Goal: Book appointment/travel/reservation: Book appointment/travel/reservation

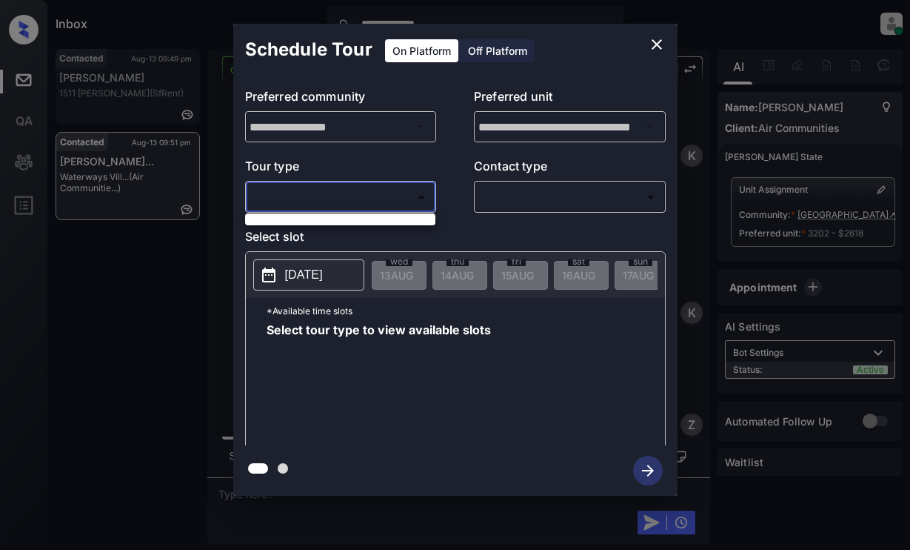
click at [391, 226] on div at bounding box center [455, 275] width 910 height 550
click at [398, 198] on div at bounding box center [455, 275] width 910 height 550
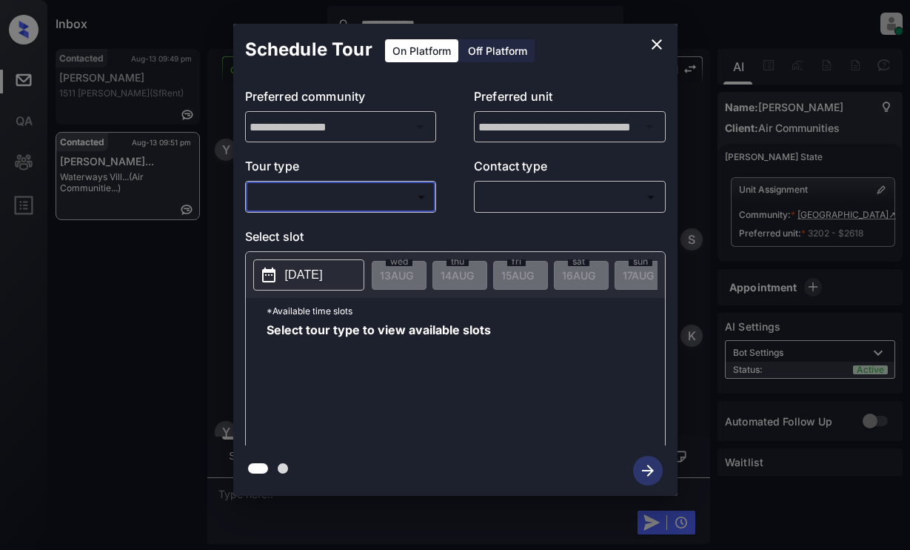
click at [67, 300] on div "**********" at bounding box center [455, 259] width 910 height 519
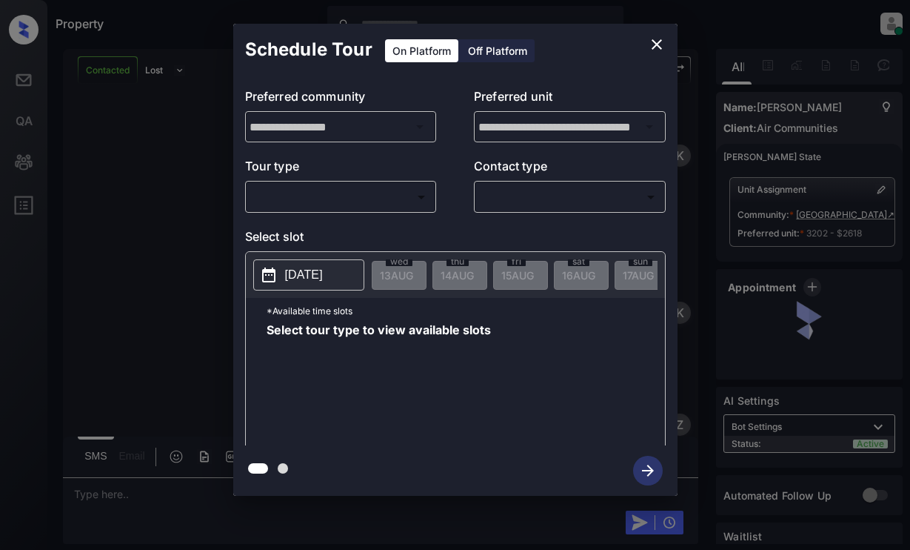
scroll to position [2998, 0]
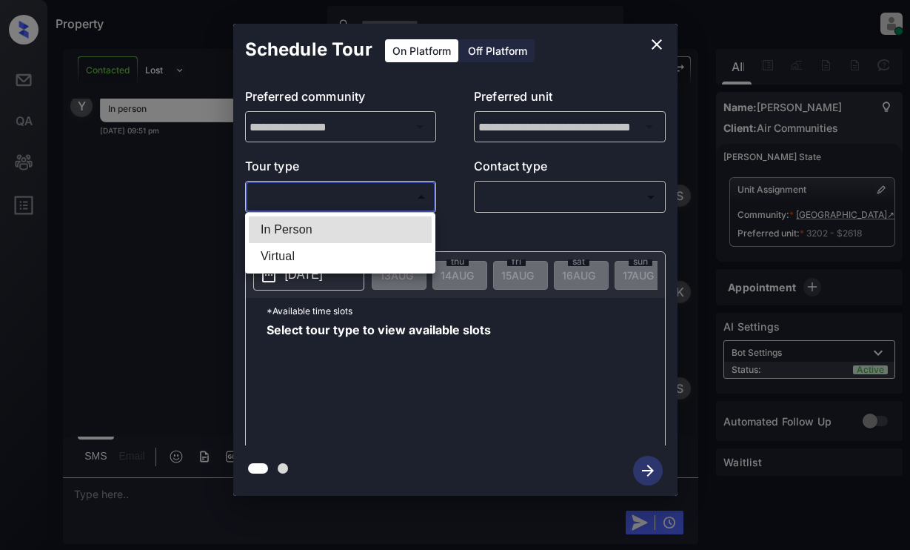
click at [393, 195] on body "Property Dominic Ceralde Online Set yourself offline Set yourself on break Prof…" at bounding box center [455, 275] width 910 height 550
click at [382, 225] on li "In Person" at bounding box center [340, 229] width 183 height 27
type input "********"
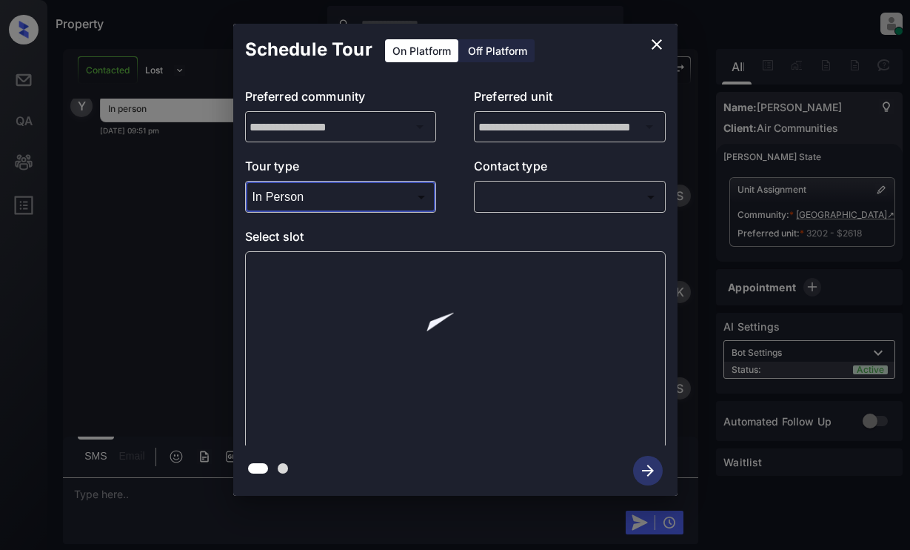
click at [564, 198] on body "Property Dominic Ceralde Online Set yourself offline Set yourself on break Prof…" at bounding box center [455, 275] width 910 height 550
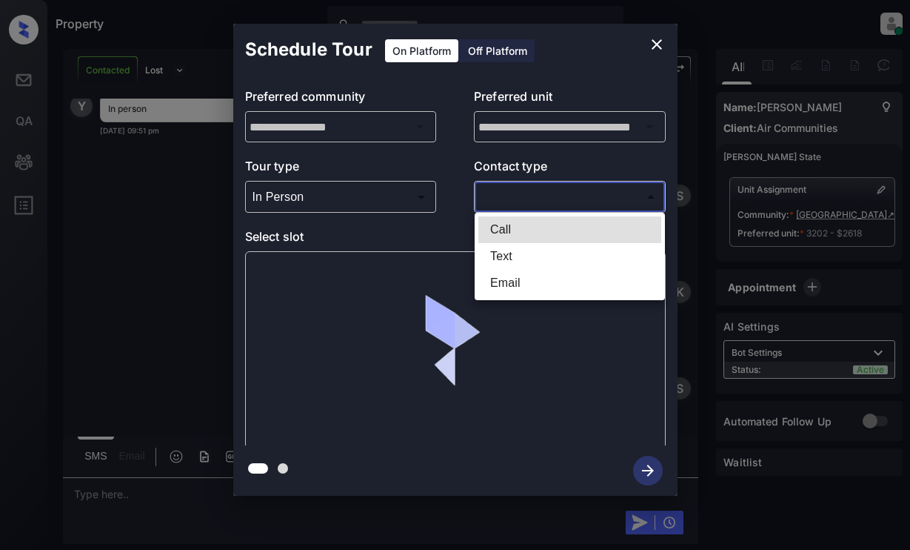
click at [553, 256] on li "Text" at bounding box center [569, 256] width 183 height 27
type input "****"
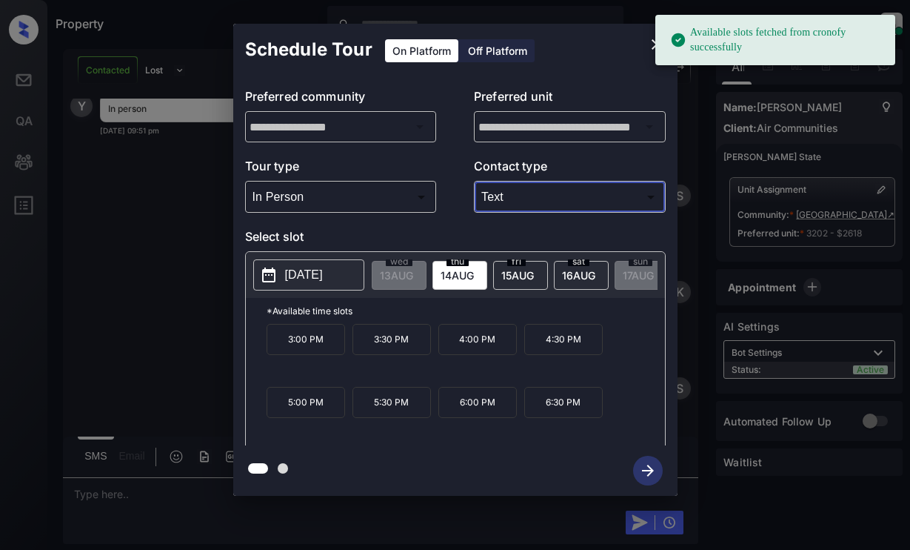
click at [323, 276] on p "[DATE]" at bounding box center [304, 275] width 38 height 18
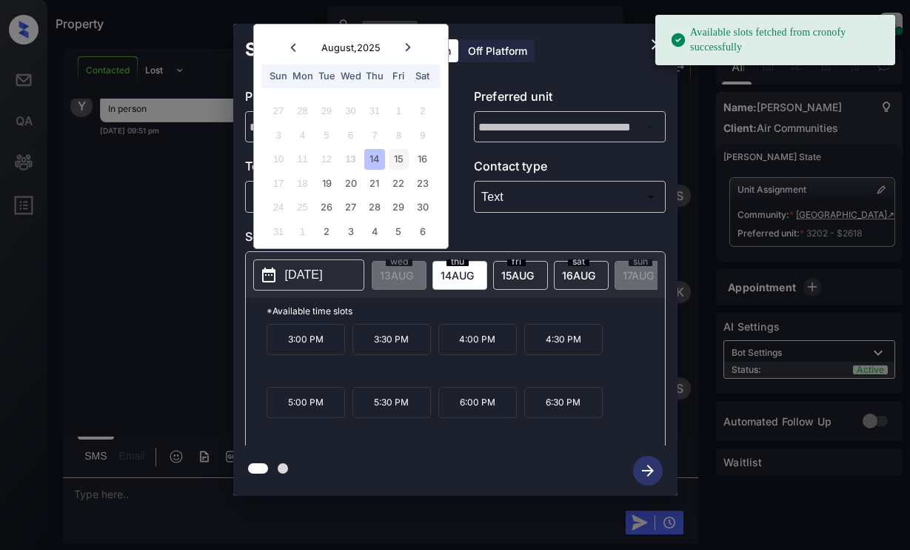
click at [398, 157] on div "15" at bounding box center [399, 159] width 20 height 20
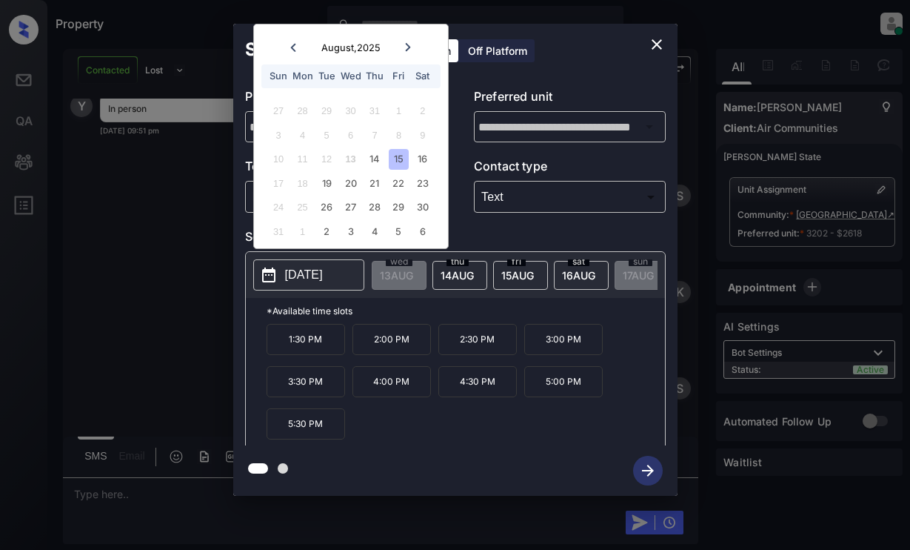
click at [319, 392] on p "3:30 PM" at bounding box center [306, 381] width 79 height 31
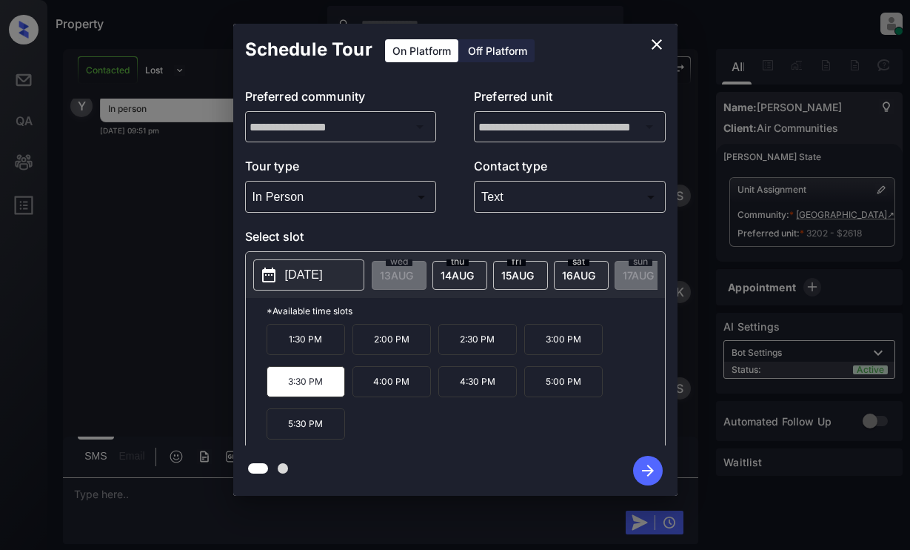
click at [642, 468] on icon "button" at bounding box center [648, 470] width 30 height 30
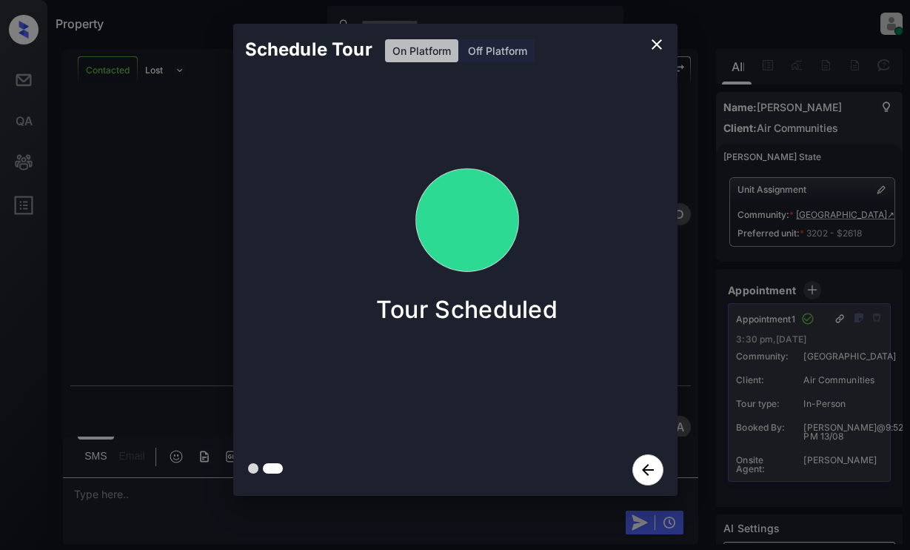
scroll to position [3781, 0]
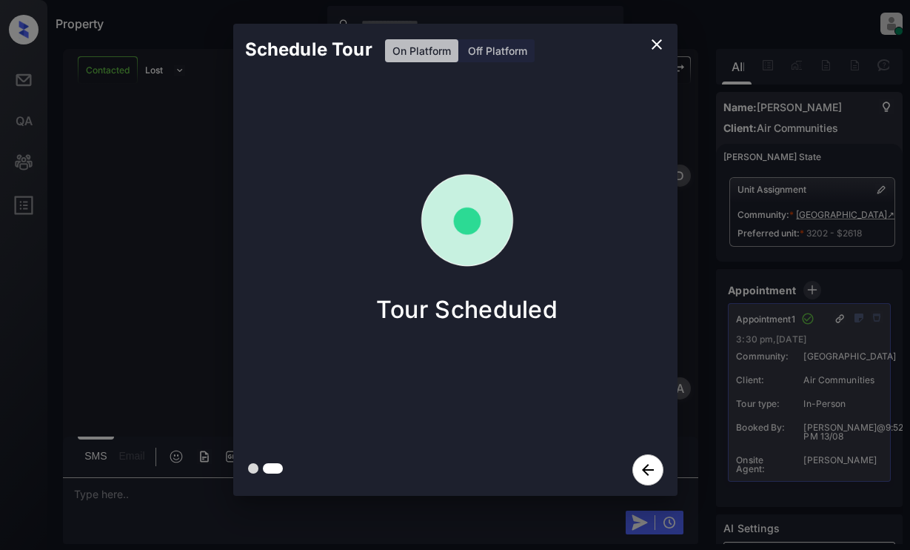
click at [142, 187] on div "Schedule Tour On Platform Off Platform Tour Scheduled" at bounding box center [455, 259] width 910 height 519
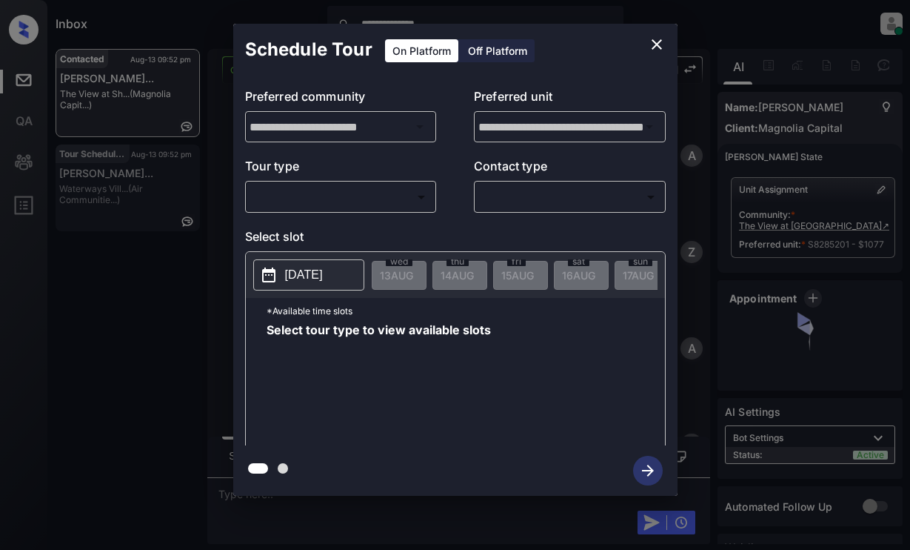
scroll to position [1291, 0]
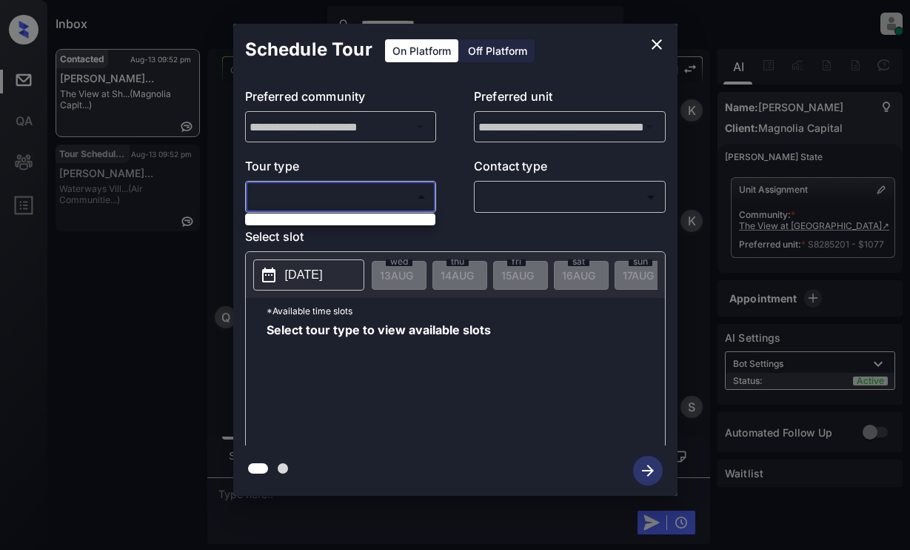
click at [374, 207] on body "**********" at bounding box center [455, 275] width 910 height 550
click at [385, 192] on div at bounding box center [455, 275] width 910 height 550
click at [136, 291] on div "**********" at bounding box center [455, 259] width 910 height 519
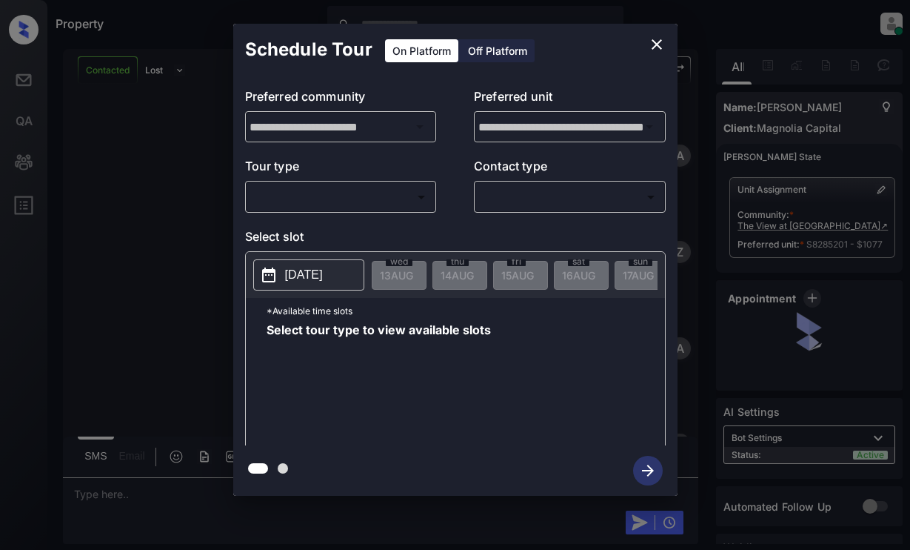
scroll to position [1513, 0]
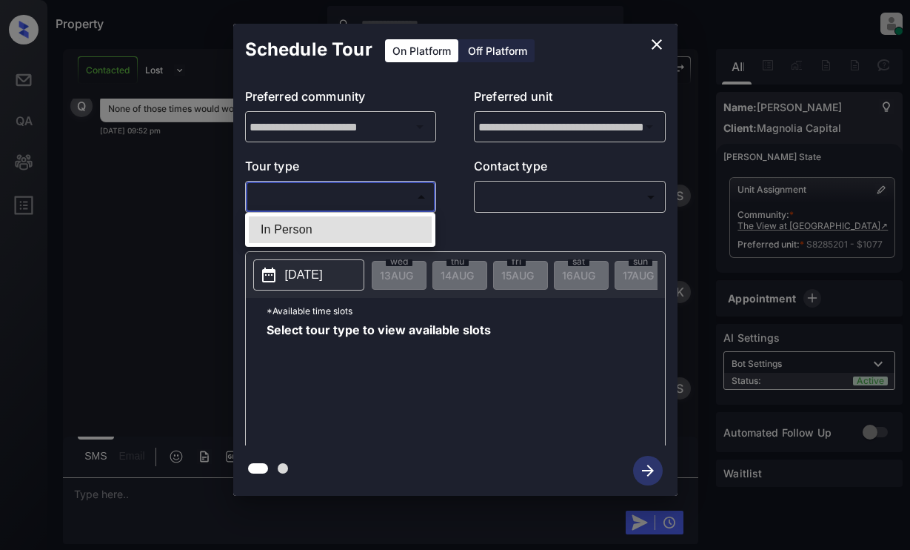
click at [308, 194] on body "Property [PERSON_NAME] Online Set yourself offline Set yourself on break Profil…" at bounding box center [455, 275] width 910 height 550
click at [310, 230] on li "In Person" at bounding box center [340, 229] width 183 height 27
type input "********"
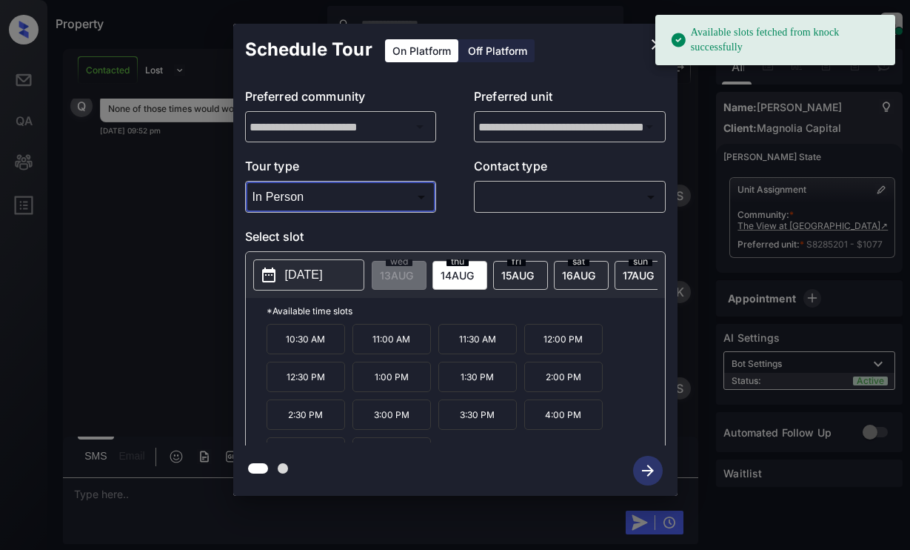
click at [318, 268] on p "[DATE]" at bounding box center [304, 275] width 38 height 18
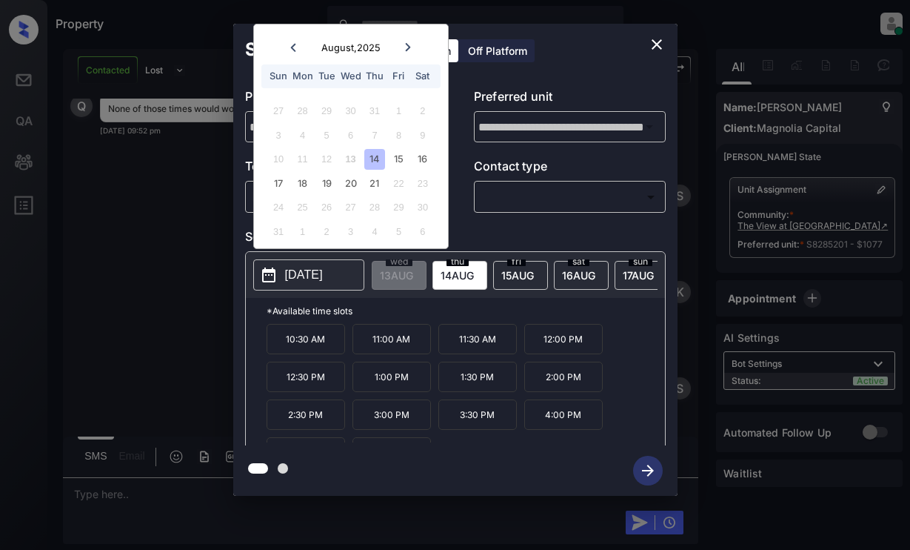
click at [373, 155] on div "14" at bounding box center [374, 159] width 20 height 20
click at [390, 318] on p "*Available time slots" at bounding box center [466, 311] width 398 height 26
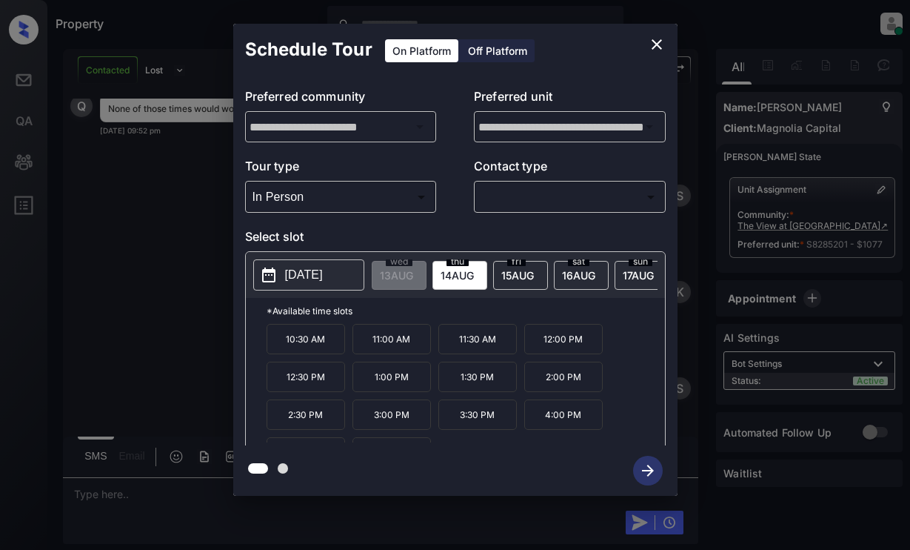
click at [413, 269] on span "15 AUG" at bounding box center [396, 275] width 33 height 13
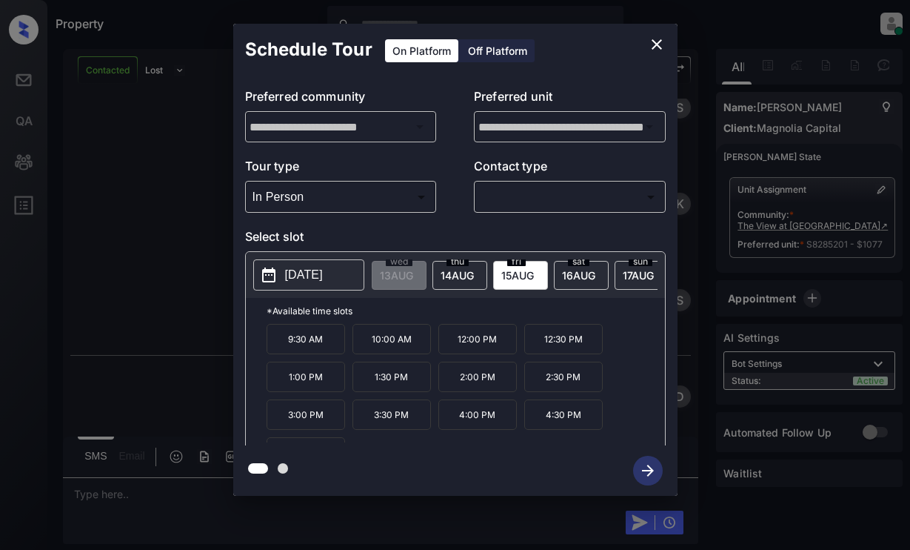
scroll to position [1601, 0]
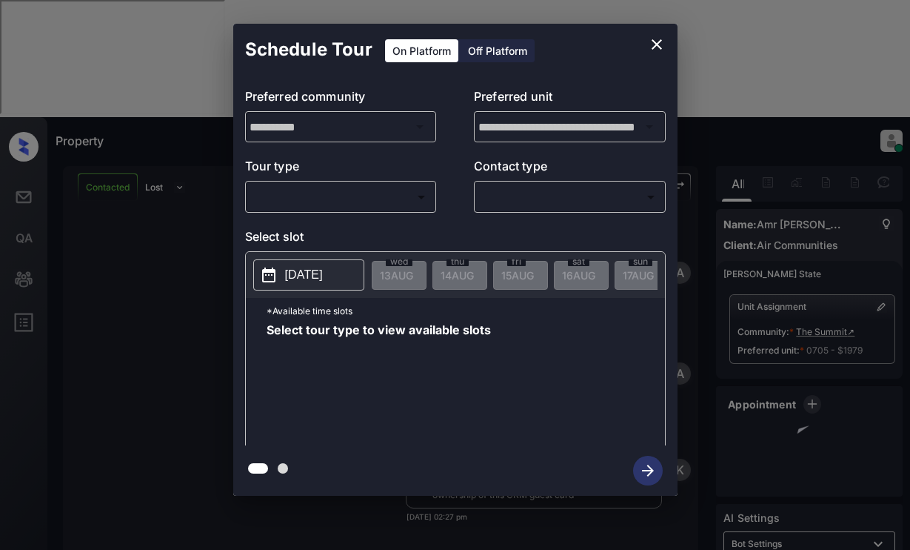
scroll to position [7591, 0]
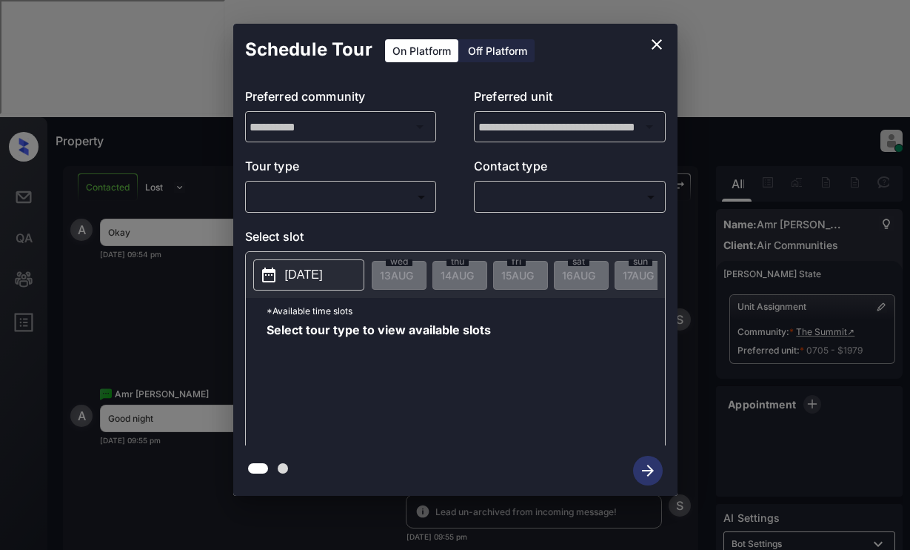
click at [338, 195] on body "Property [PERSON_NAME] Online Set yourself offline Set yourself on break Profil…" at bounding box center [455, 275] width 910 height 550
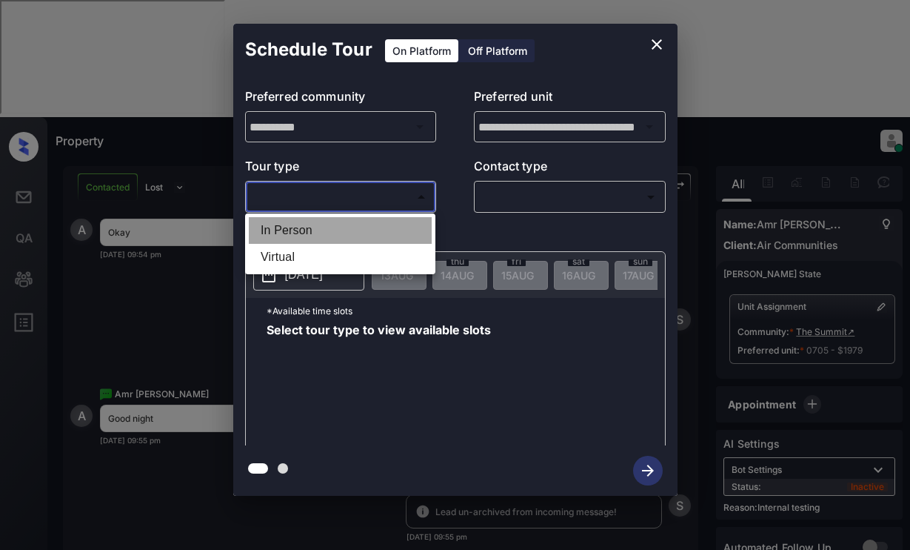
click at [348, 232] on li "In Person" at bounding box center [340, 230] width 183 height 27
type input "********"
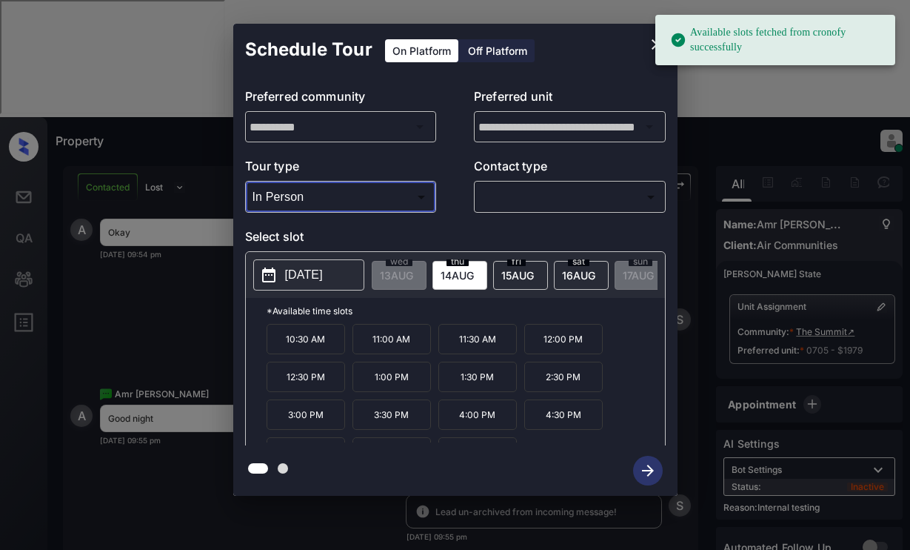
click at [323, 270] on p "[DATE]" at bounding box center [304, 275] width 38 height 18
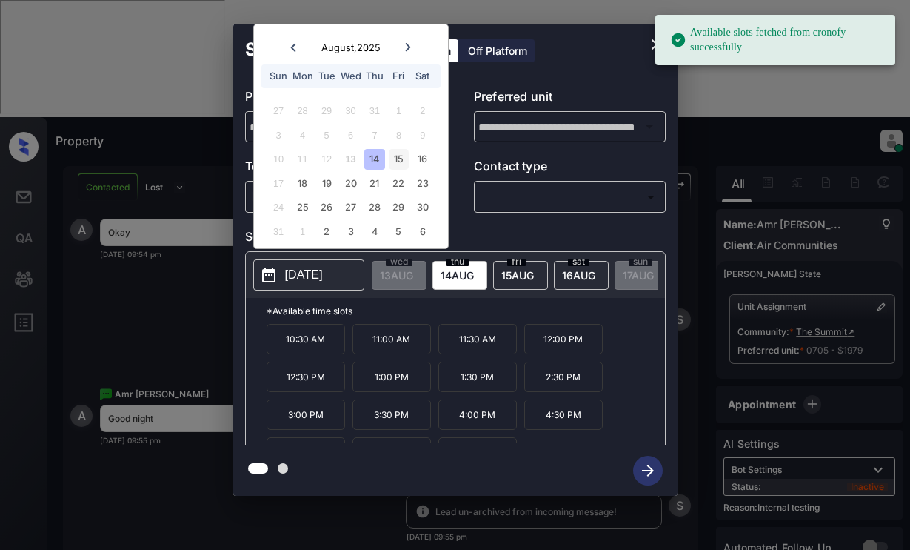
click at [395, 153] on div "15" at bounding box center [399, 159] width 20 height 20
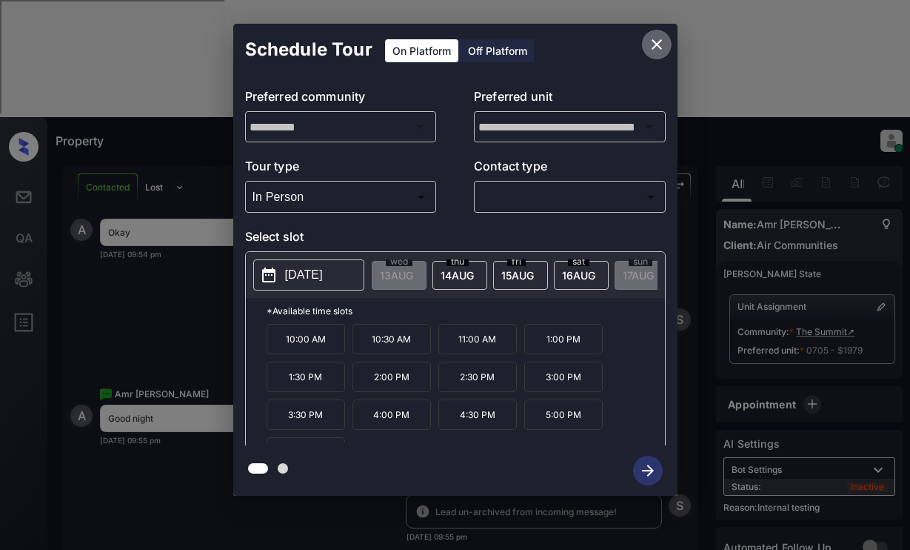
click at [655, 42] on icon "close" at bounding box center [657, 45] width 18 height 18
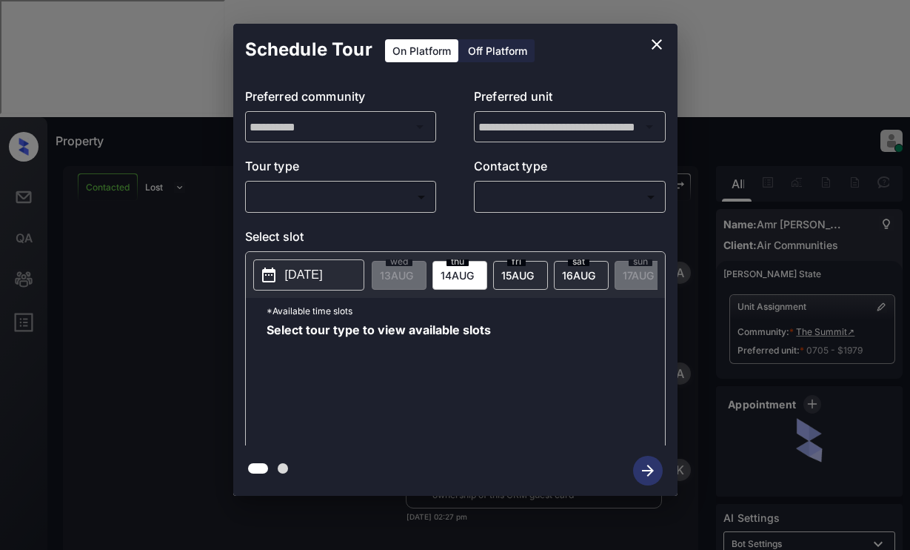
scroll to position [7591, 0]
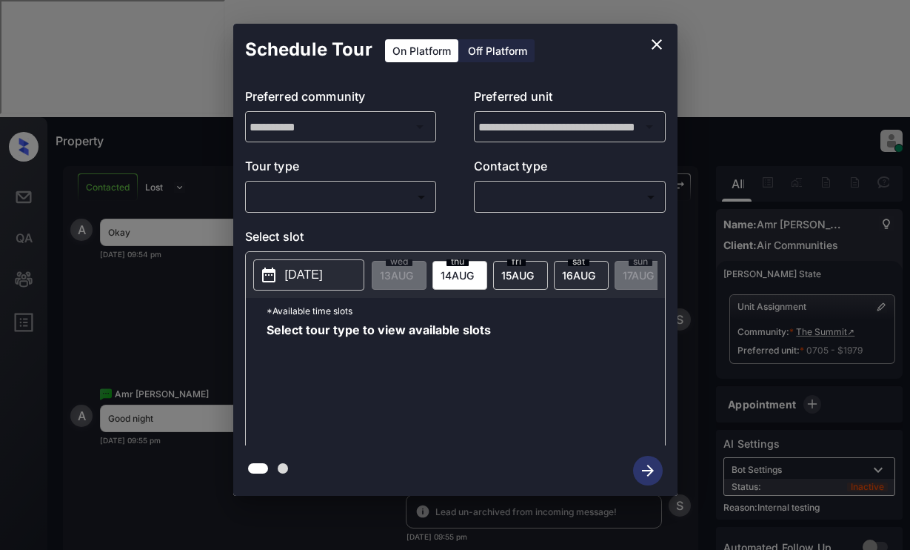
click at [387, 195] on body "Property Dominic Ceralde Online Set yourself offline Set yourself on break Prof…" at bounding box center [455, 275] width 910 height 550
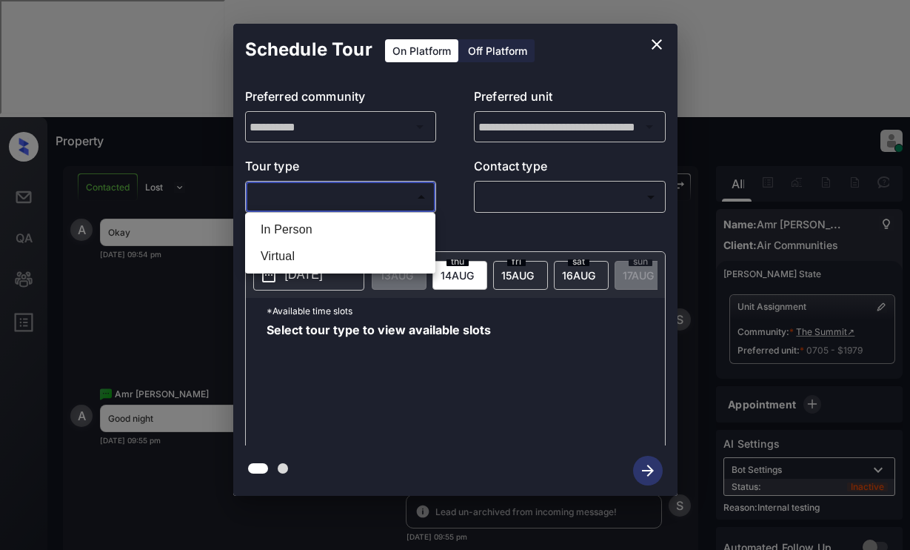
click at [387, 225] on li "In Person" at bounding box center [340, 229] width 183 height 27
type input "********"
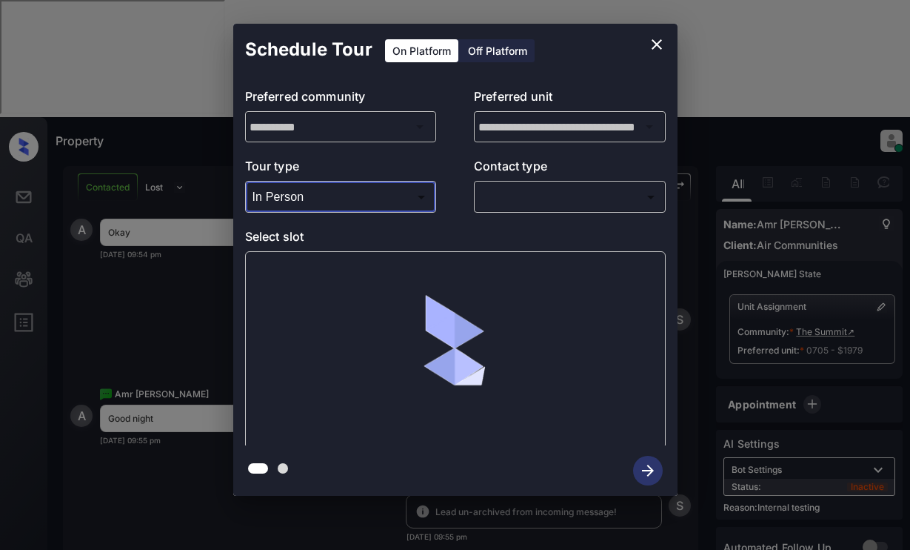
click at [535, 194] on body "Property Dominic Ceralde Online Set yourself offline Set yourself on break Prof…" at bounding box center [455, 275] width 910 height 550
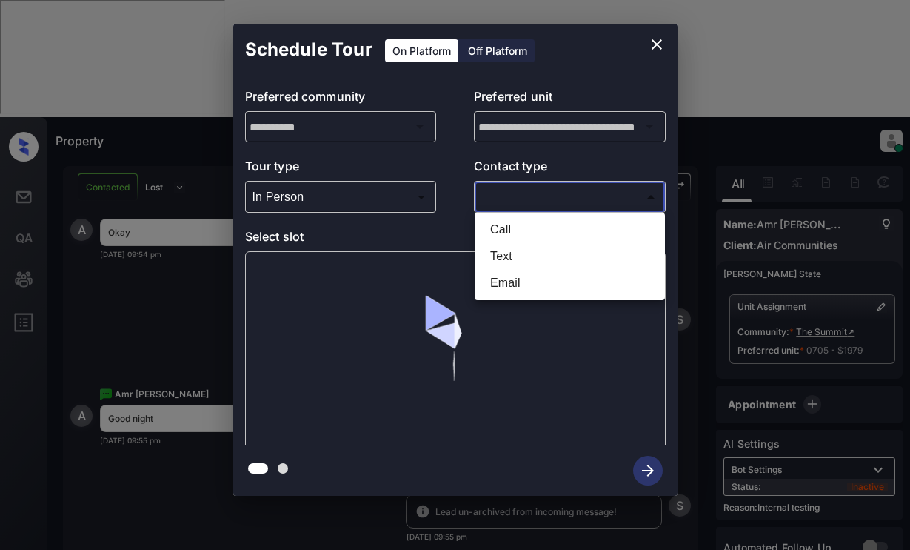
click at [547, 255] on li "Text" at bounding box center [569, 256] width 183 height 27
type input "****"
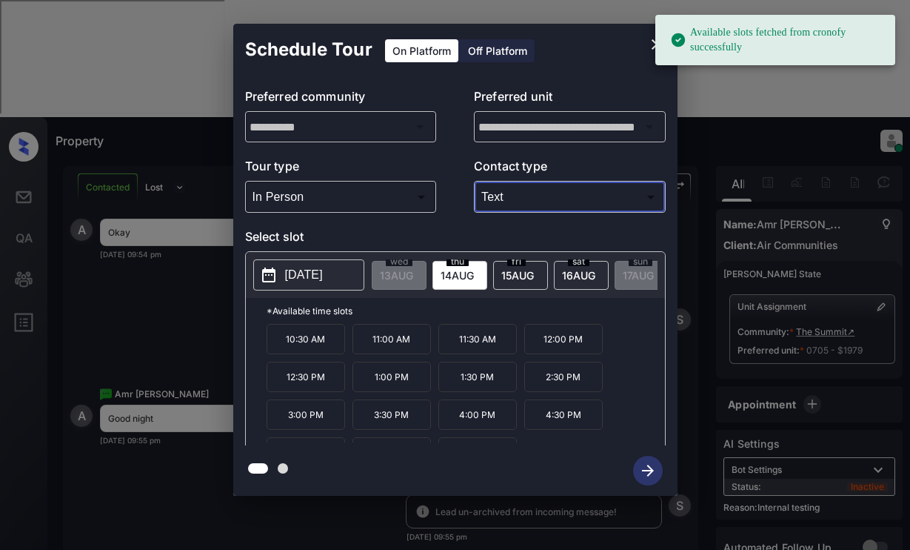
click at [323, 268] on p "2025-08-14" at bounding box center [304, 275] width 38 height 18
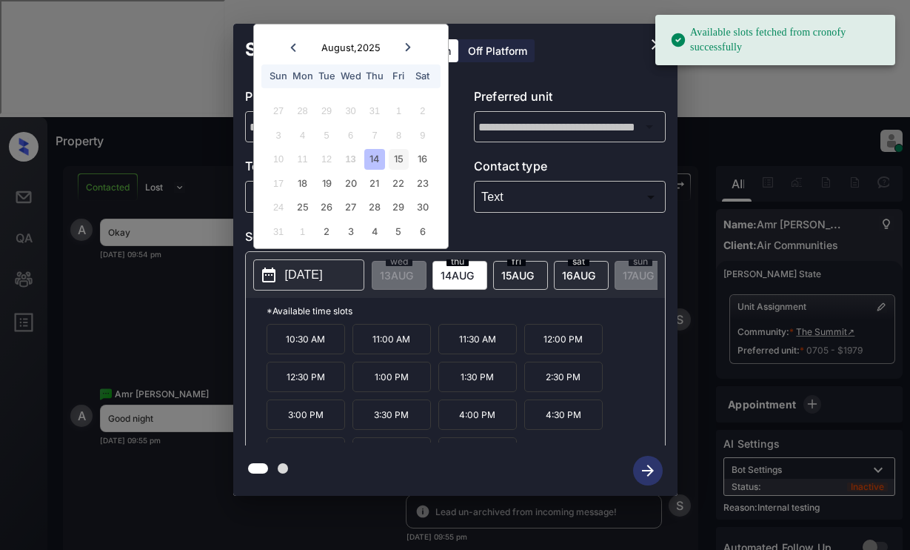
click at [397, 158] on div "15" at bounding box center [399, 159] width 20 height 20
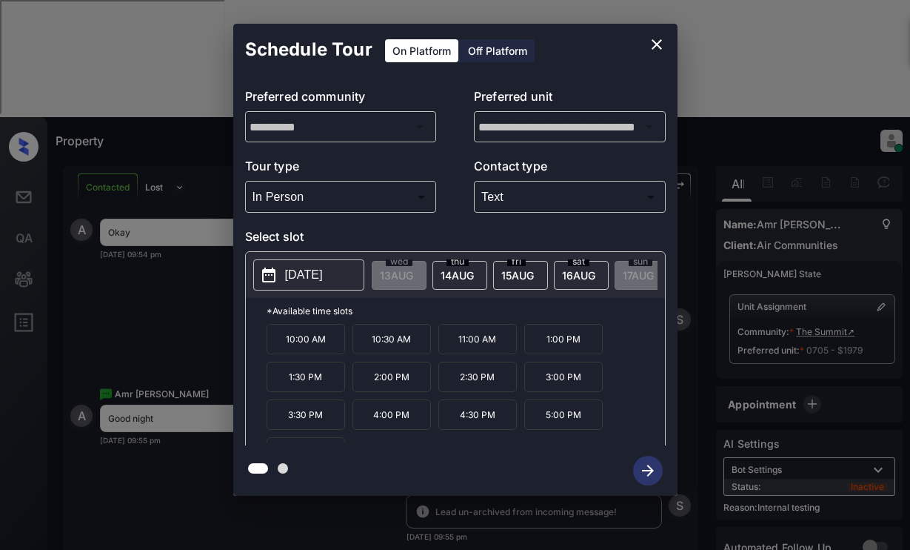
click at [304, 345] on p "10:00 AM" at bounding box center [306, 339] width 79 height 30
click at [650, 470] on icon "button" at bounding box center [648, 470] width 12 height 12
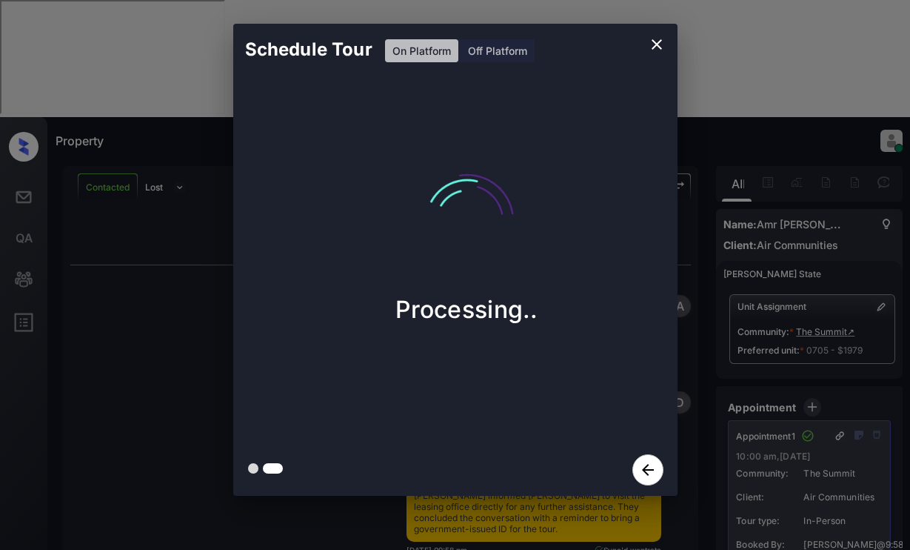
scroll to position [8397, 0]
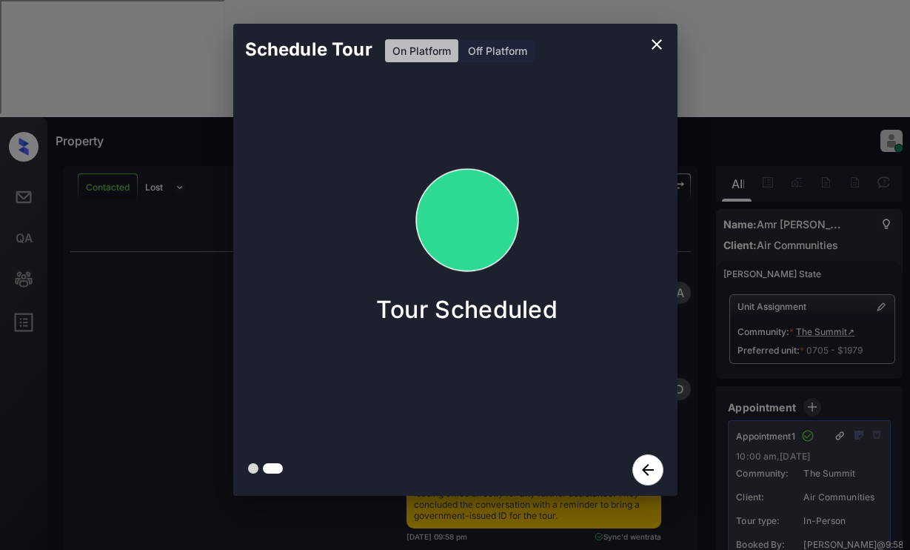
click at [170, 197] on div "Schedule Tour On Platform Off Platform Tour Scheduled" at bounding box center [455, 259] width 910 height 519
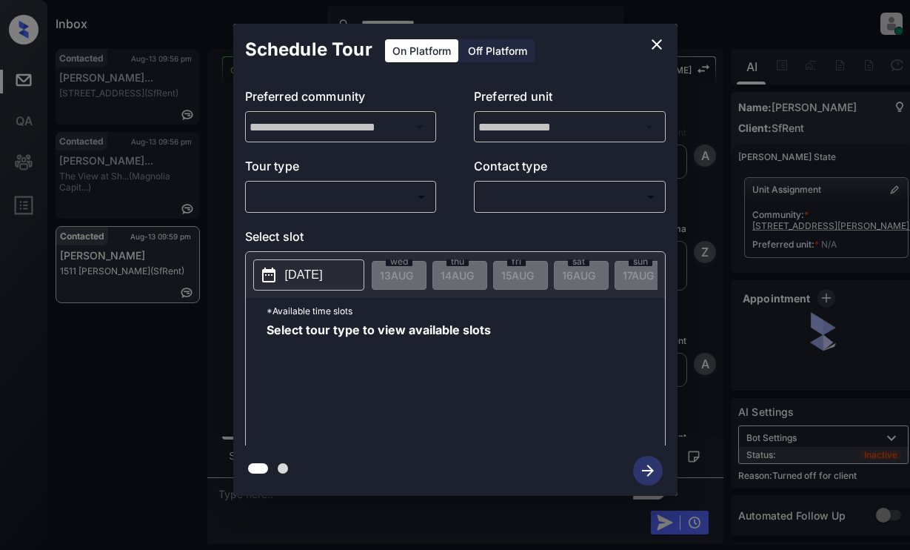
scroll to position [2055, 0]
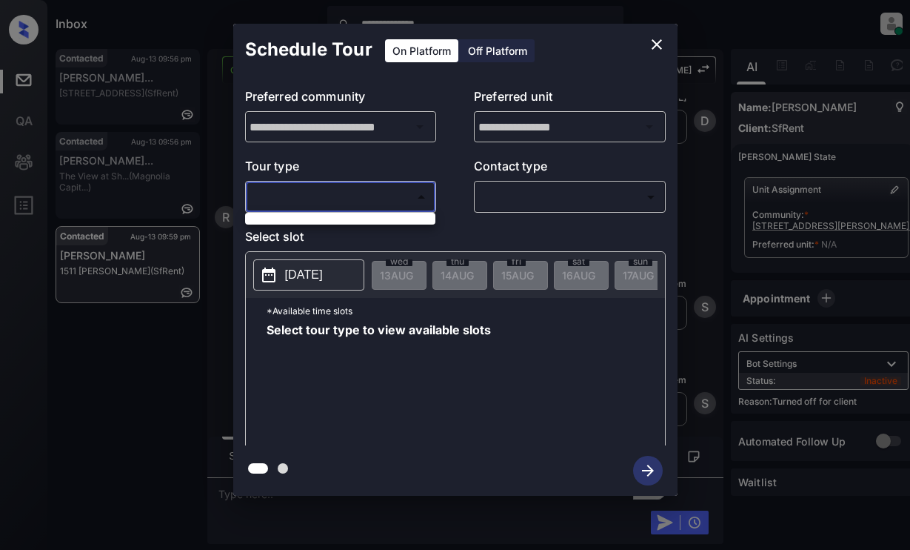
click at [399, 196] on body "**********" at bounding box center [455, 275] width 910 height 550
drag, startPoint x: 645, startPoint y: 46, endPoint x: 655, endPoint y: 45, distance: 9.7
click at [649, 46] on div at bounding box center [455, 275] width 910 height 550
click at [658, 45] on icon "close" at bounding box center [657, 45] width 18 height 18
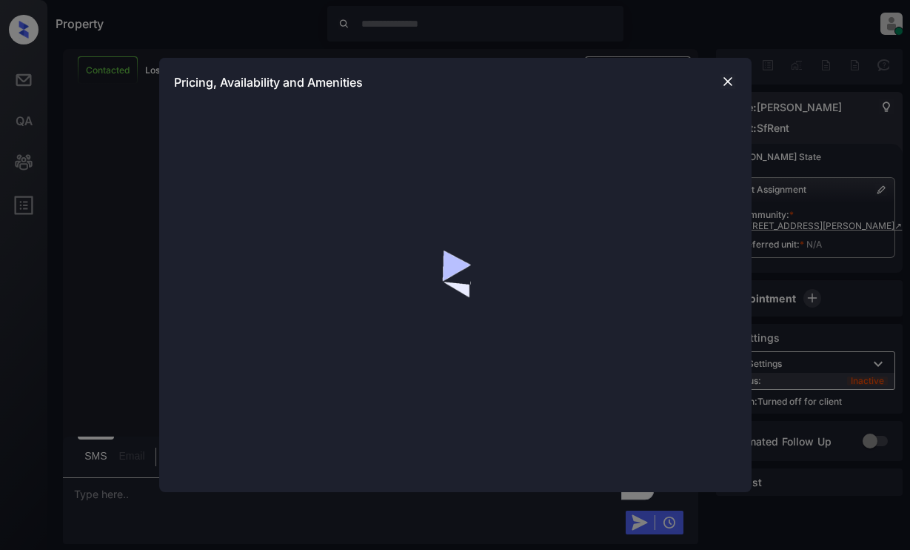
scroll to position [3476, 0]
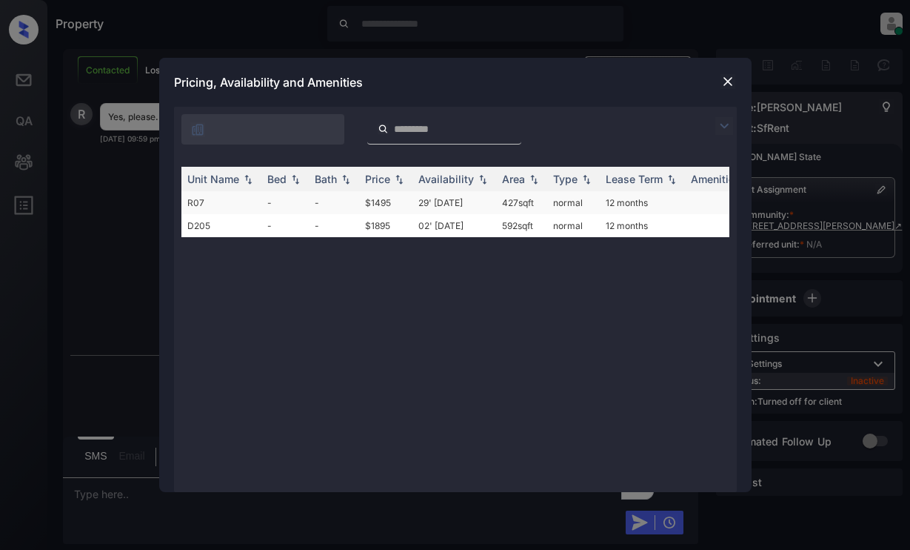
click at [368, 205] on td "$1495" at bounding box center [385, 202] width 53 height 23
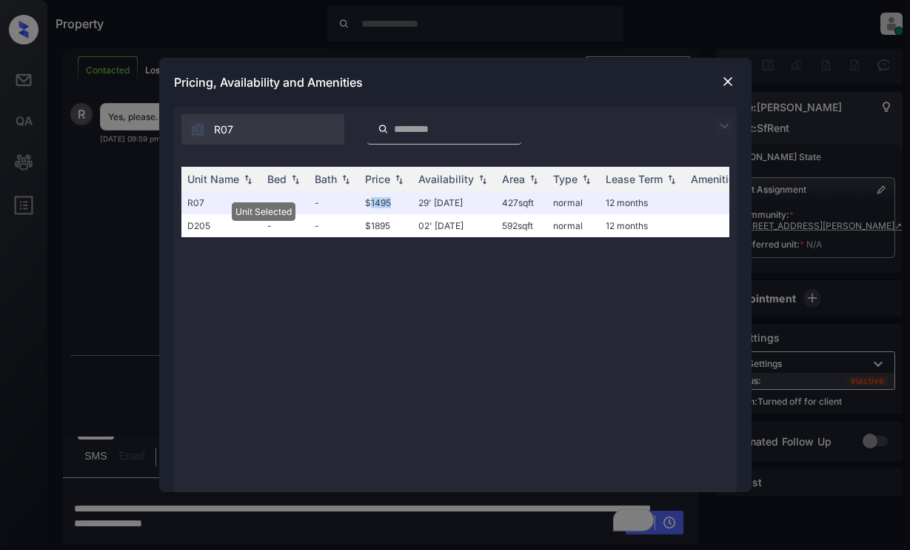
click at [727, 84] on img at bounding box center [728, 81] width 15 height 15
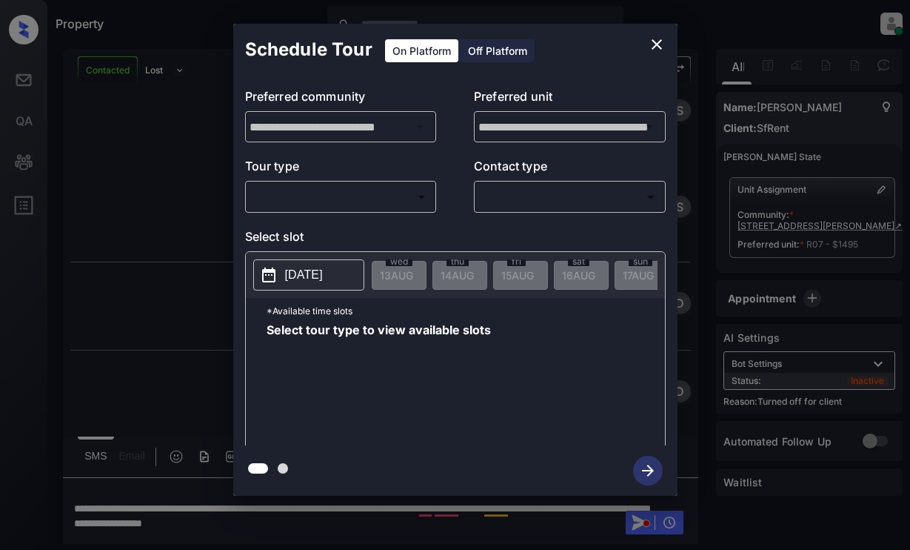
scroll to position [3572, 0]
click at [487, 53] on div "Off Platform" at bounding box center [498, 50] width 74 height 23
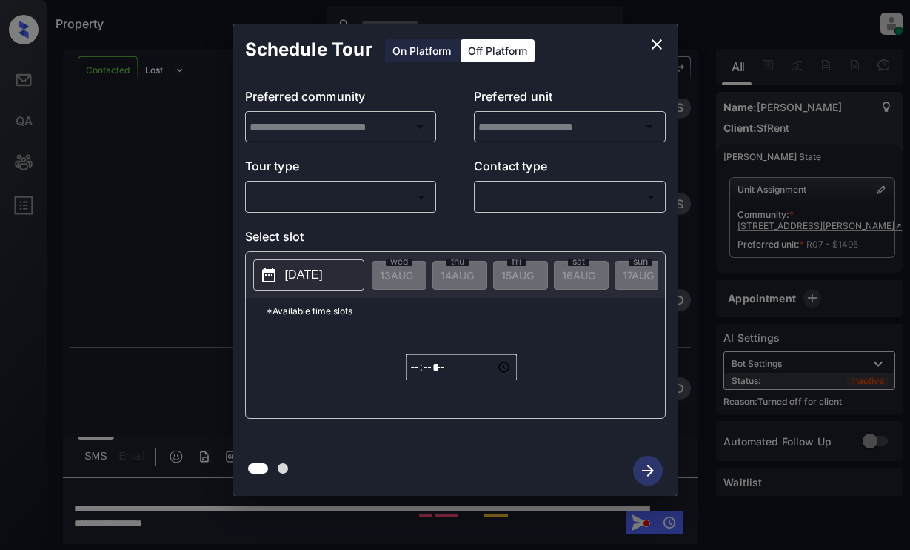
type input "**********"
click at [427, 186] on div "​ ​" at bounding box center [341, 197] width 192 height 32
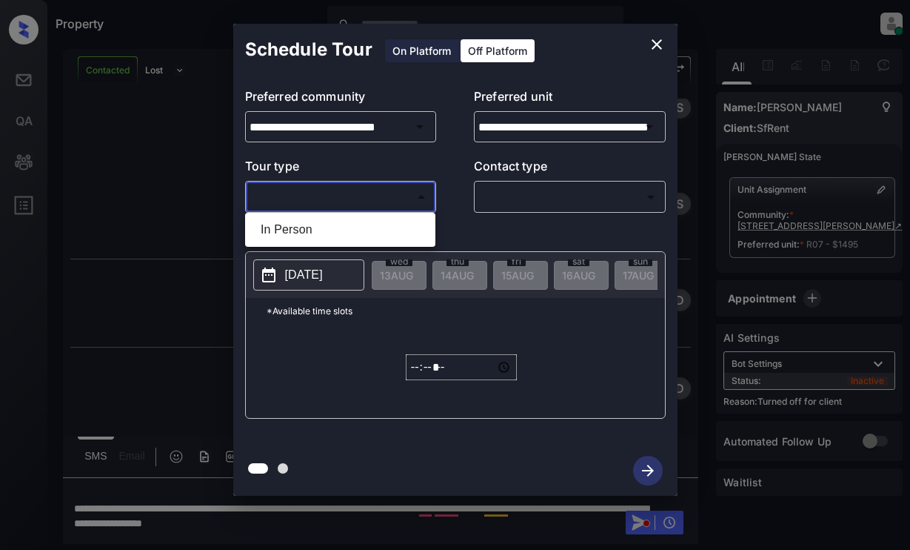
click at [417, 203] on body "Property Dominic Ceralde Online Set yourself offline Set yourself on break Prof…" at bounding box center [455, 275] width 910 height 550
click at [412, 231] on li "In Person" at bounding box center [340, 229] width 183 height 27
type input "********"
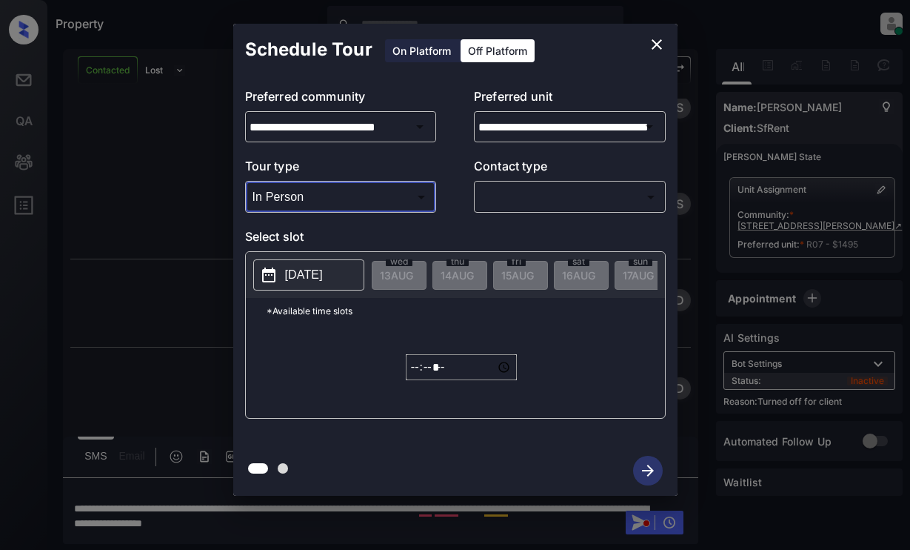
click at [536, 193] on body "Property Dominic Ceralde Online Set yourself offline Set yourself on break Prof…" at bounding box center [455, 275] width 910 height 550
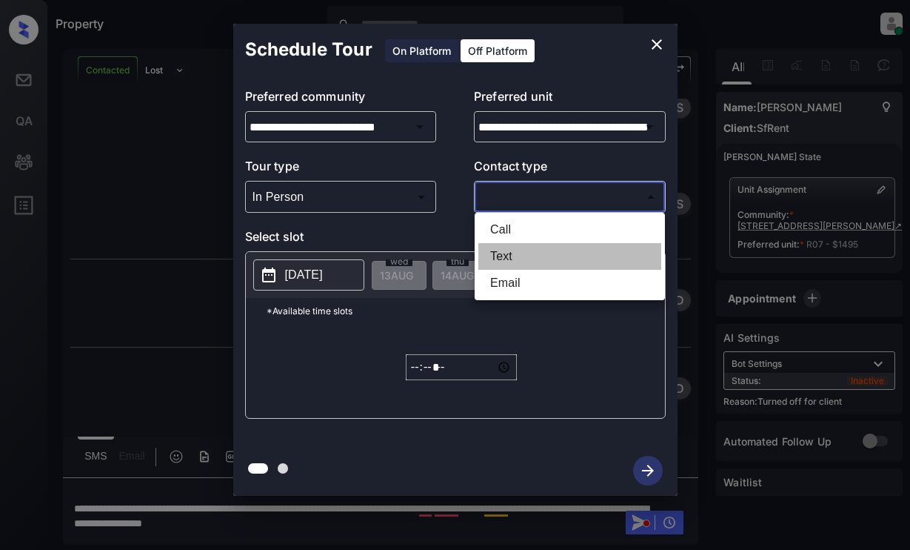
click at [518, 258] on li "Text" at bounding box center [569, 256] width 183 height 27
type input "****"
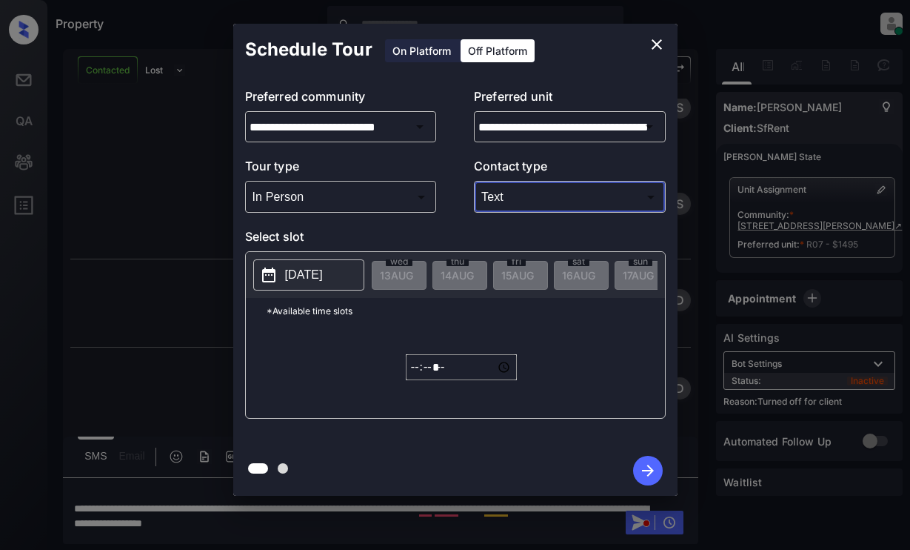
click at [323, 275] on p "[DATE]" at bounding box center [304, 275] width 38 height 18
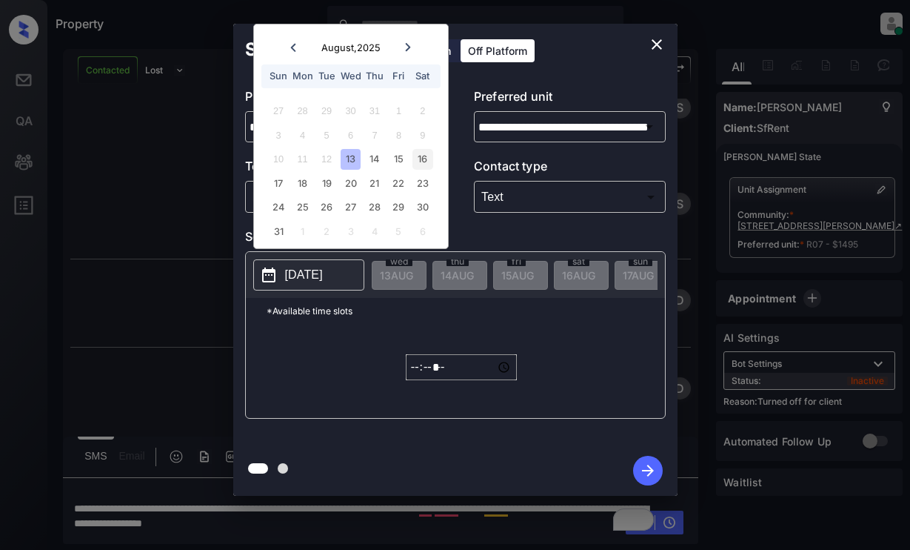
click at [424, 158] on div "16" at bounding box center [423, 159] width 20 height 20
click at [411, 375] on input "*****" at bounding box center [461, 367] width 111 height 26
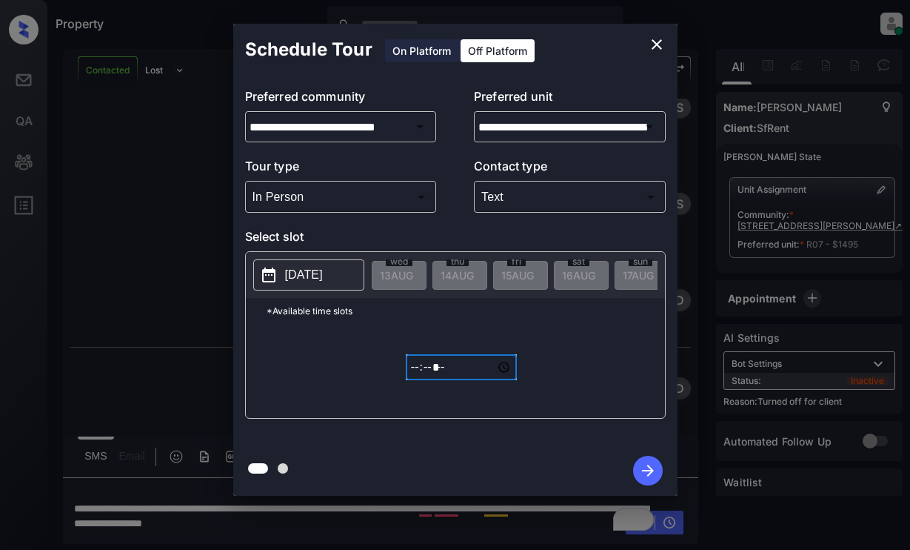
type input "*****"
click at [650, 467] on icon "button" at bounding box center [648, 470] width 30 height 30
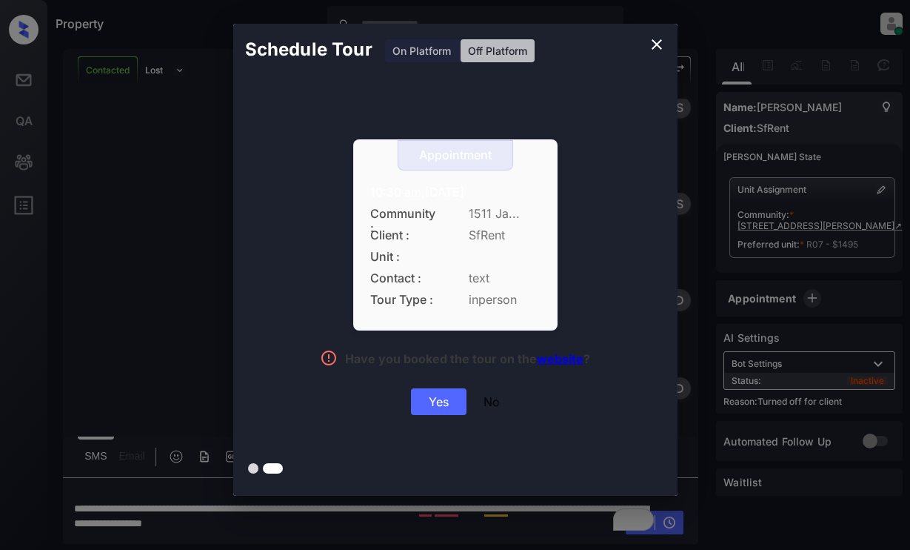
click at [424, 396] on div "Yes" at bounding box center [439, 401] width 56 height 27
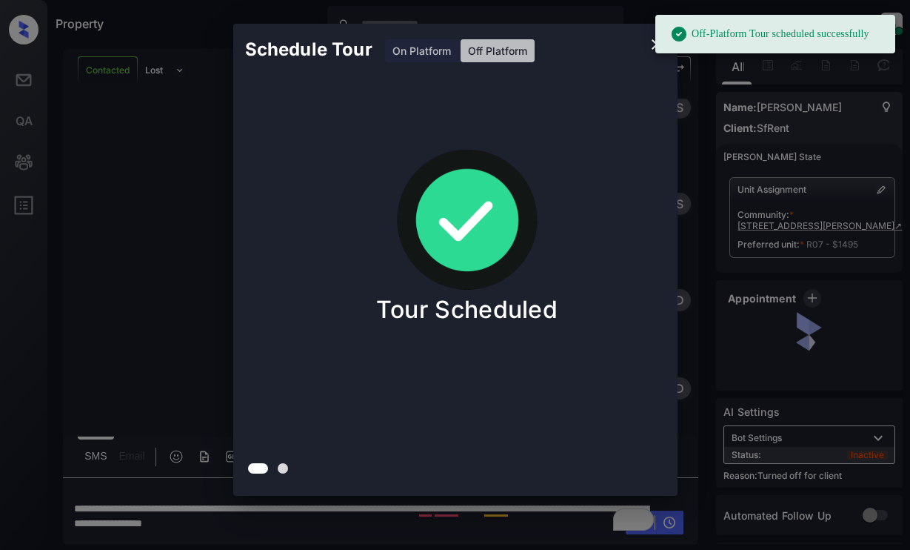
click at [187, 172] on div "Schedule Tour On Platform Off Platform Tour Scheduled" at bounding box center [455, 259] width 910 height 519
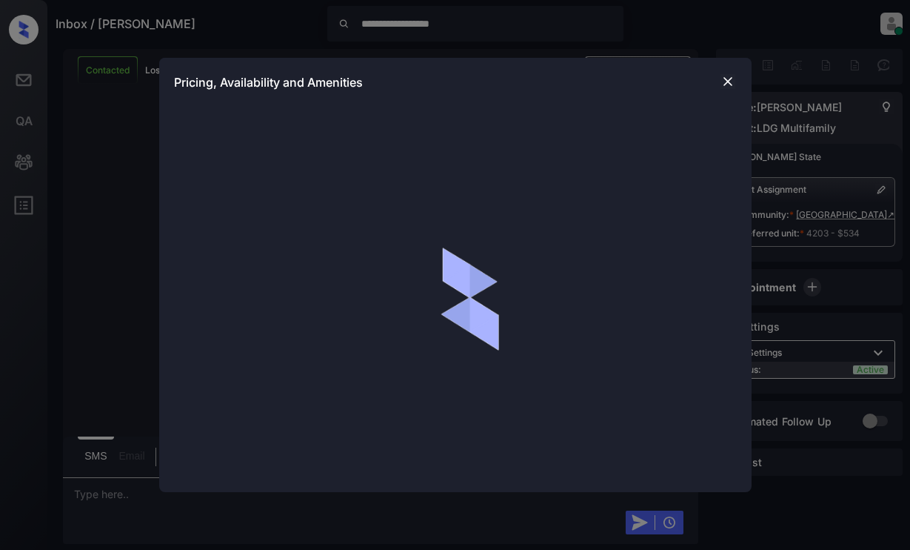
scroll to position [1268, 0]
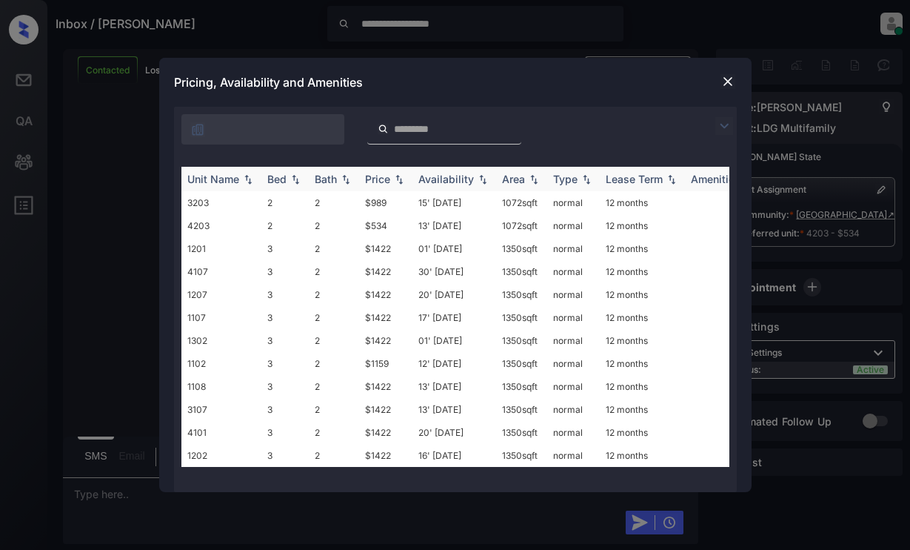
click at [397, 174] on img at bounding box center [399, 179] width 15 height 10
click at [725, 76] on img at bounding box center [728, 81] width 15 height 15
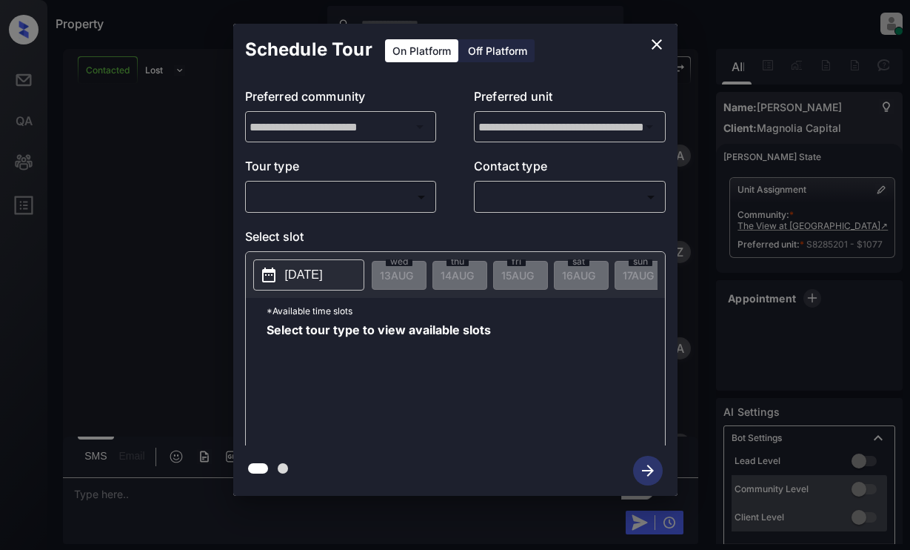
scroll to position [2967, 0]
click at [337, 184] on div "​ ​" at bounding box center [341, 197] width 192 height 32
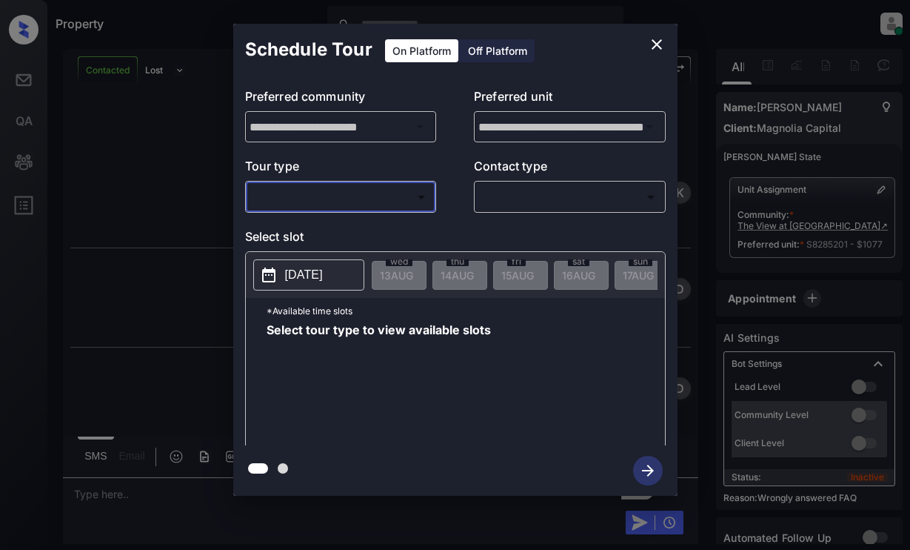
click at [364, 201] on body "Property [PERSON_NAME] Online Set yourself offline Set yourself on break Profil…" at bounding box center [455, 275] width 910 height 550
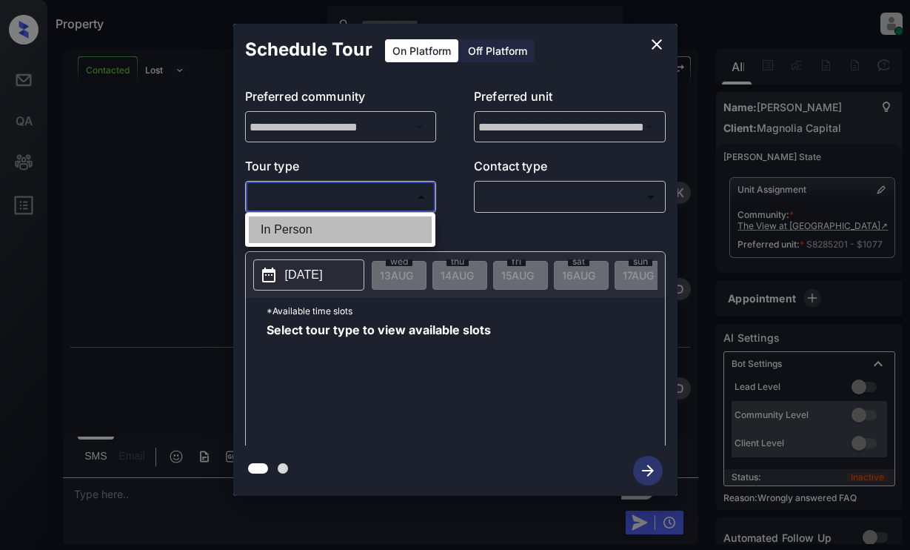
click at [361, 224] on li "In Person" at bounding box center [340, 229] width 183 height 27
type input "********"
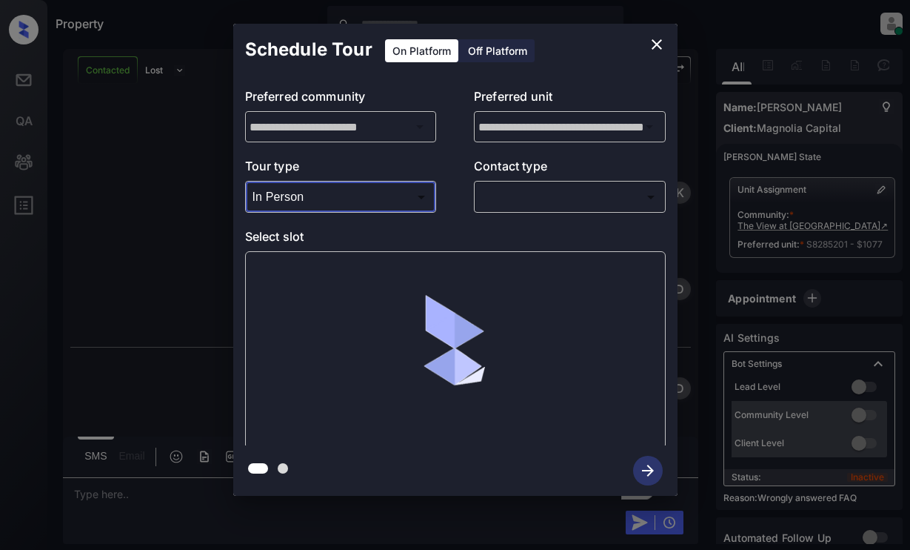
click at [582, 199] on body "Property Dominic Ceralde Online Set yourself offline Set yourself on break Prof…" at bounding box center [455, 275] width 910 height 550
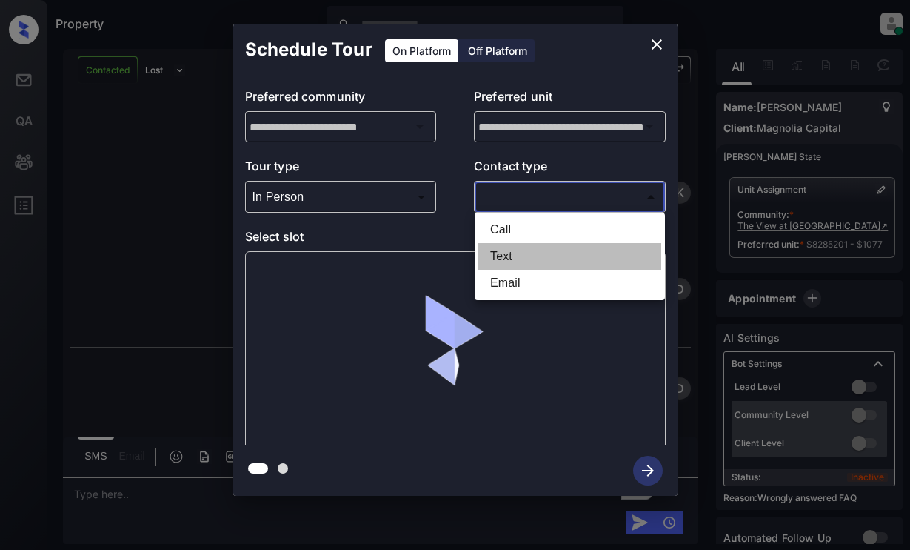
click at [570, 244] on li "Text" at bounding box center [569, 256] width 183 height 27
type input "****"
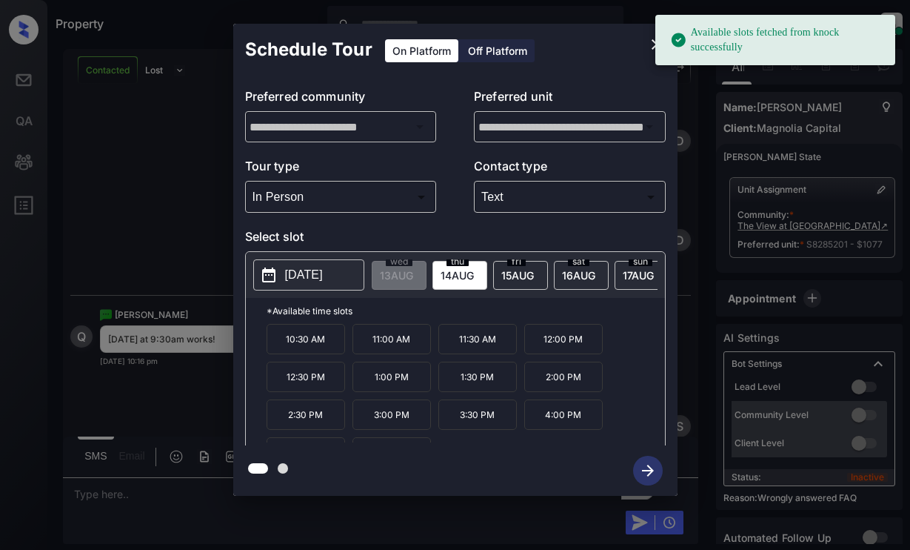
click at [323, 278] on p "2025-08-14" at bounding box center [304, 275] width 38 height 18
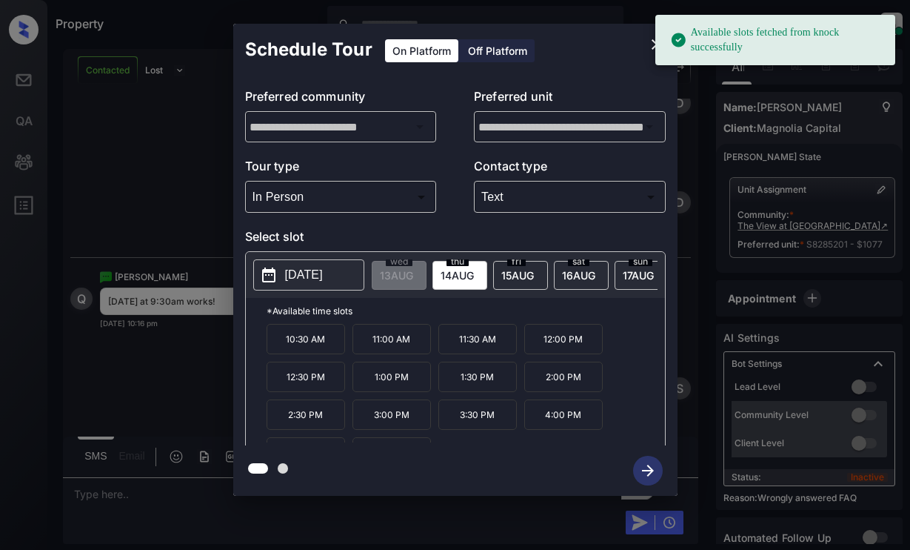
scroll to position [3153, 0]
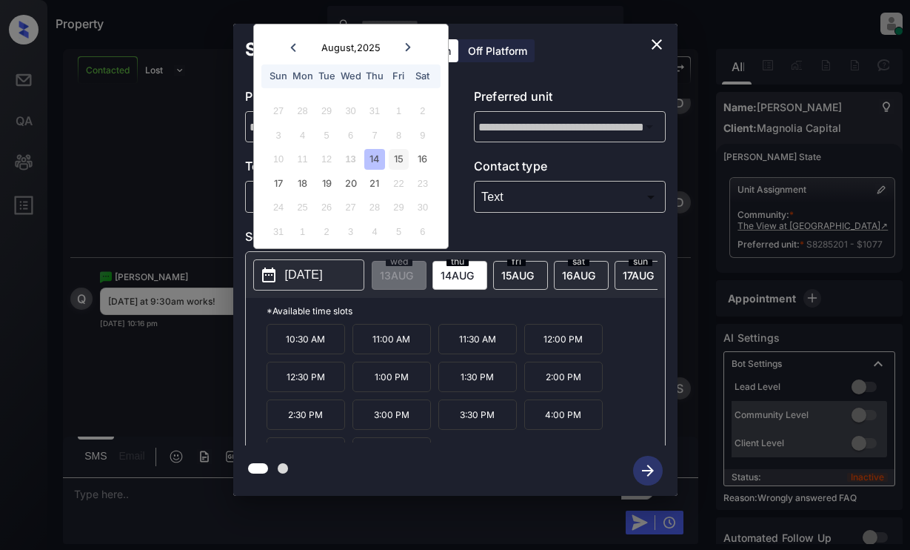
click at [405, 156] on div "15" at bounding box center [399, 159] width 20 height 20
click at [315, 348] on p "9:30 AM" at bounding box center [306, 339] width 79 height 30
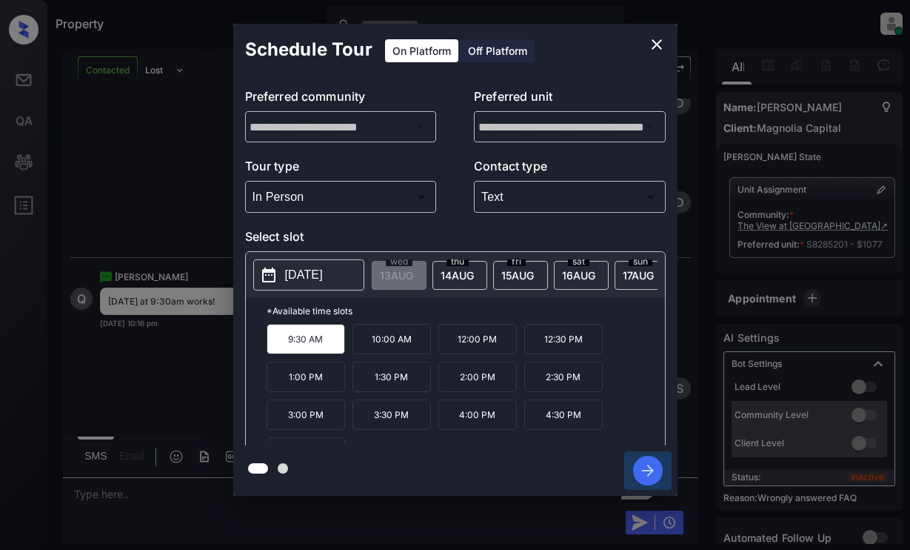
click at [654, 469] on icon "button" at bounding box center [648, 470] width 30 height 30
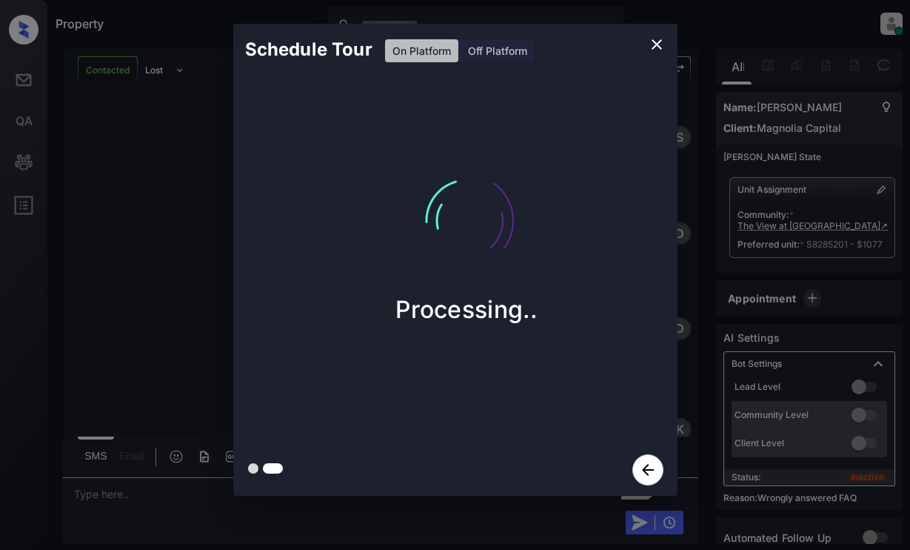
scroll to position [3577, 0]
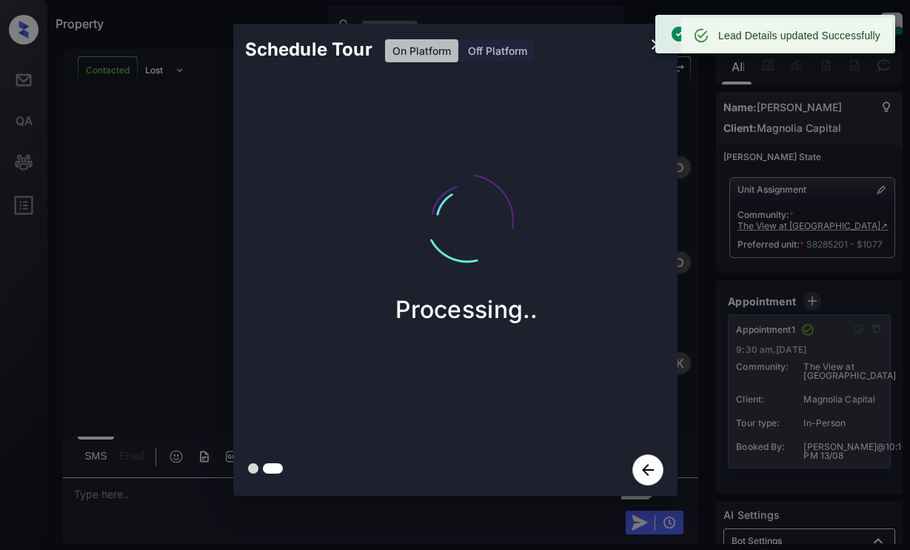
click at [172, 189] on div "Schedule Tour On Platform Off Platform Processing.." at bounding box center [455, 259] width 910 height 519
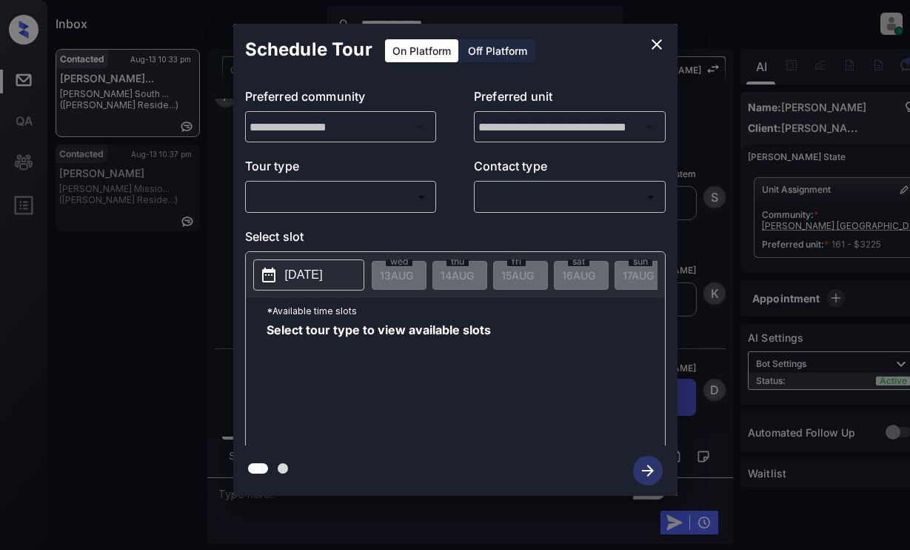
scroll to position [3171, 0]
click at [661, 42] on icon "close" at bounding box center [657, 45] width 18 height 18
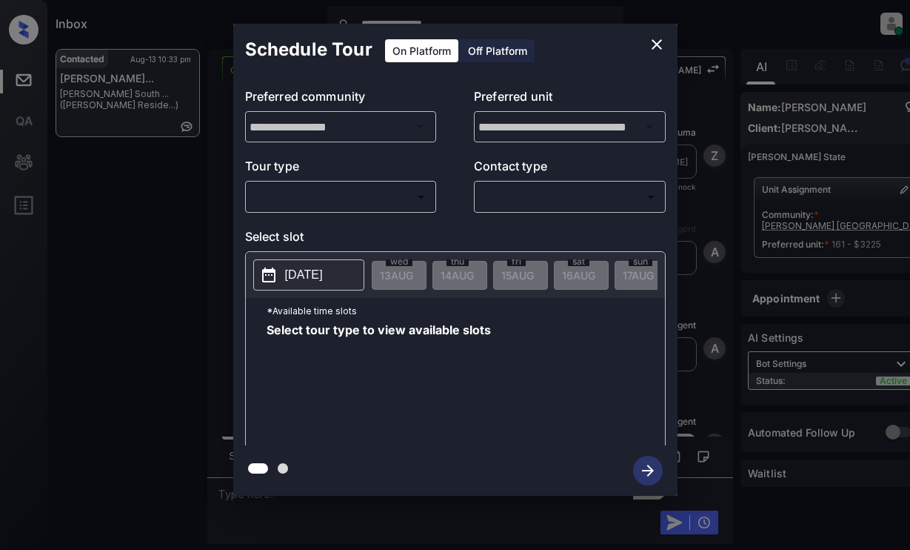
scroll to position [3023, 0]
click at [370, 186] on body "**********" at bounding box center [455, 275] width 910 height 550
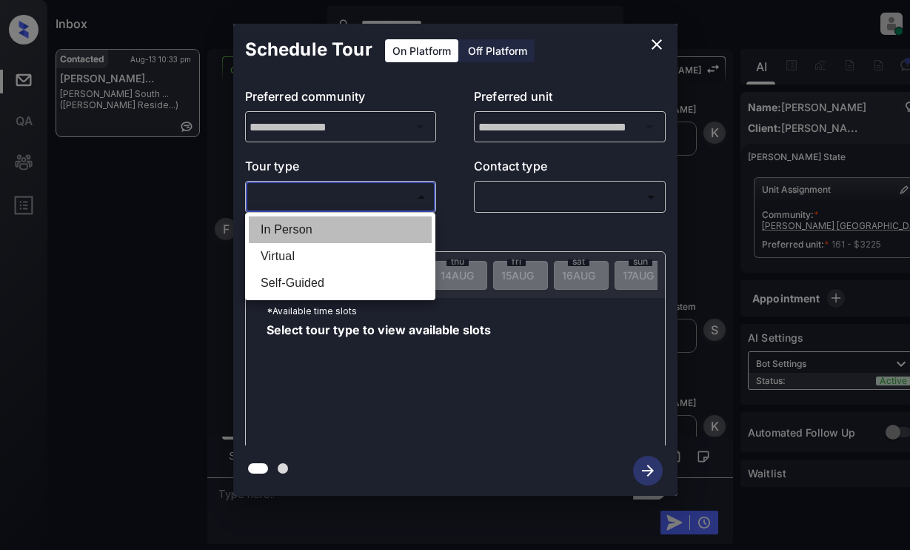
click at [367, 227] on li "In Person" at bounding box center [340, 229] width 183 height 27
type input "********"
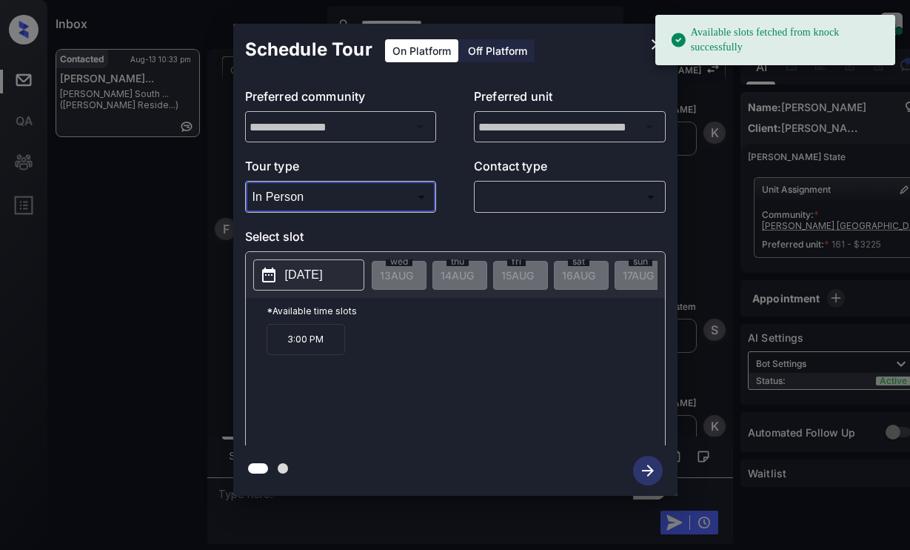
click at [292, 285] on button "[DATE]" at bounding box center [308, 274] width 111 height 31
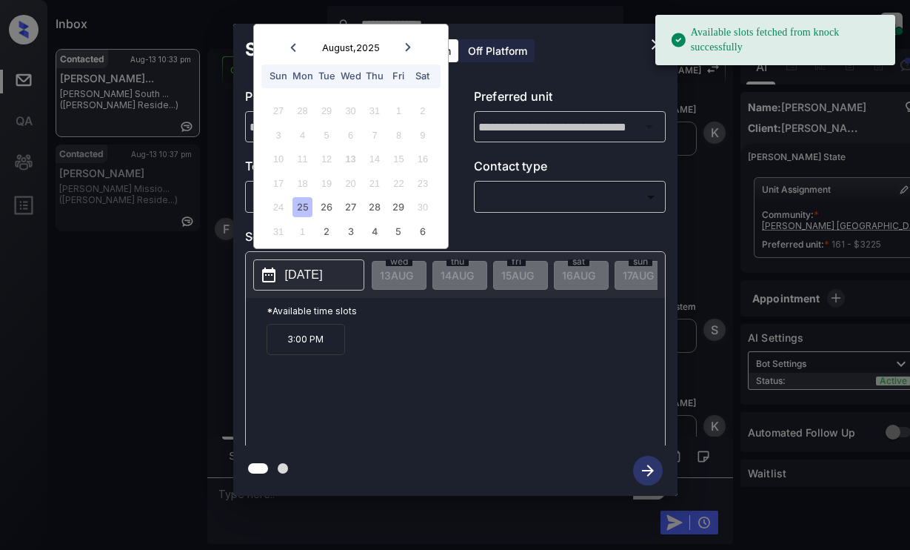
click at [404, 46] on icon at bounding box center [408, 47] width 9 height 9
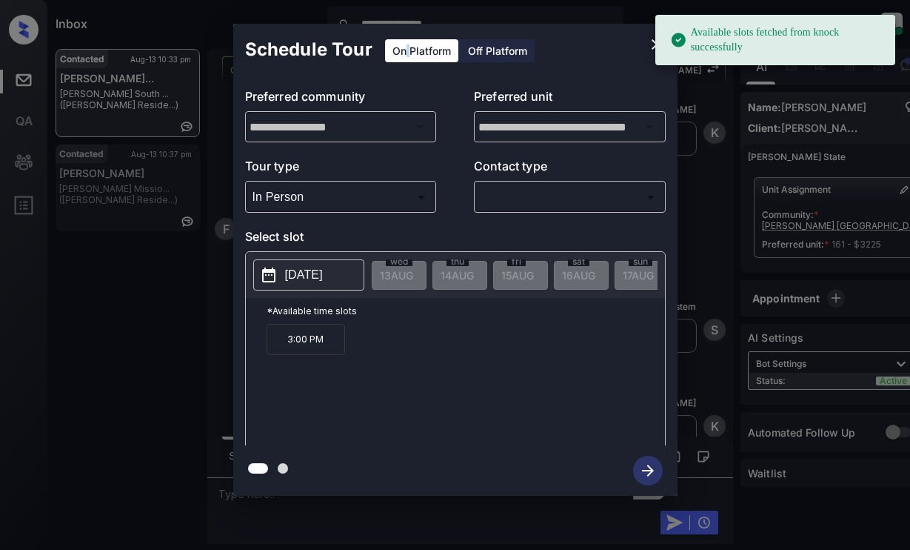
click at [404, 46] on div "On Platform" at bounding box center [421, 50] width 73 height 23
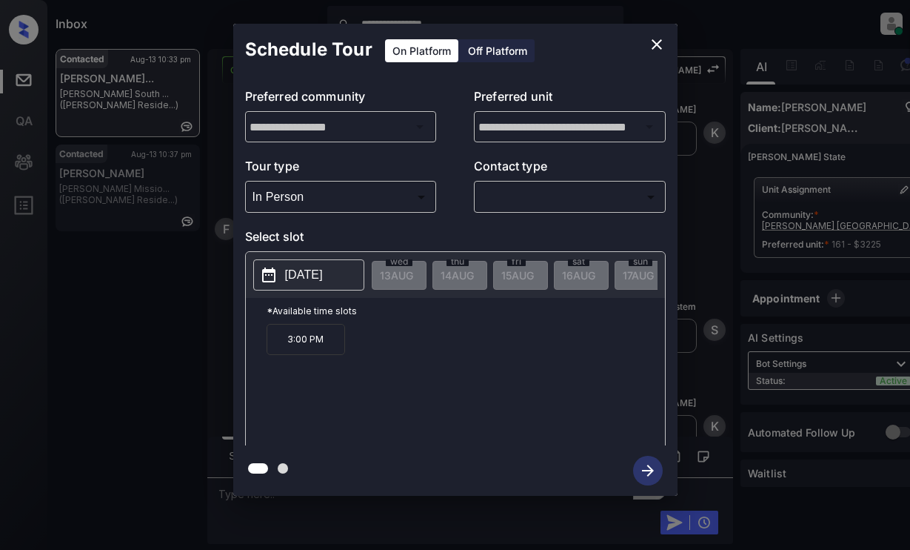
click at [635, 57] on div "Schedule Tour On Platform Off Platform" at bounding box center [455, 50] width 444 height 52
click at [652, 42] on icon "close" at bounding box center [657, 45] width 18 height 18
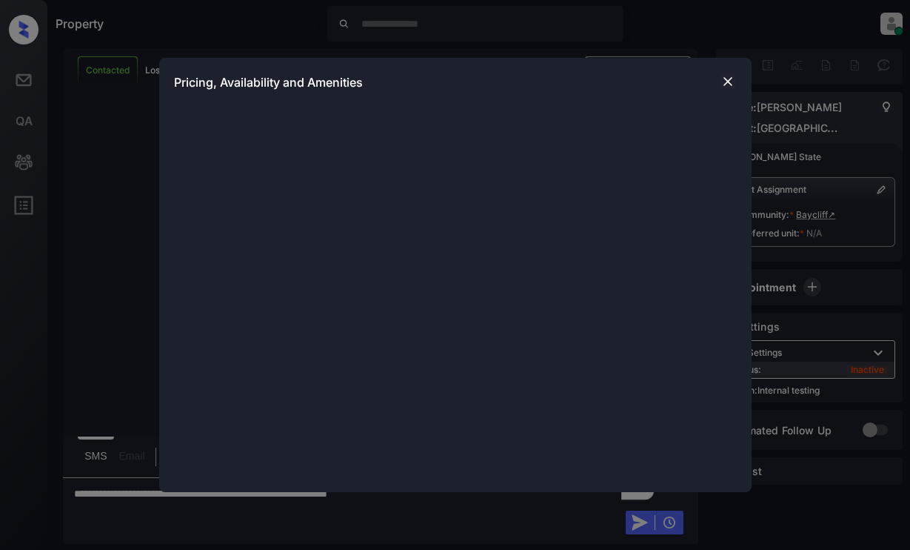
scroll to position [2314, 0]
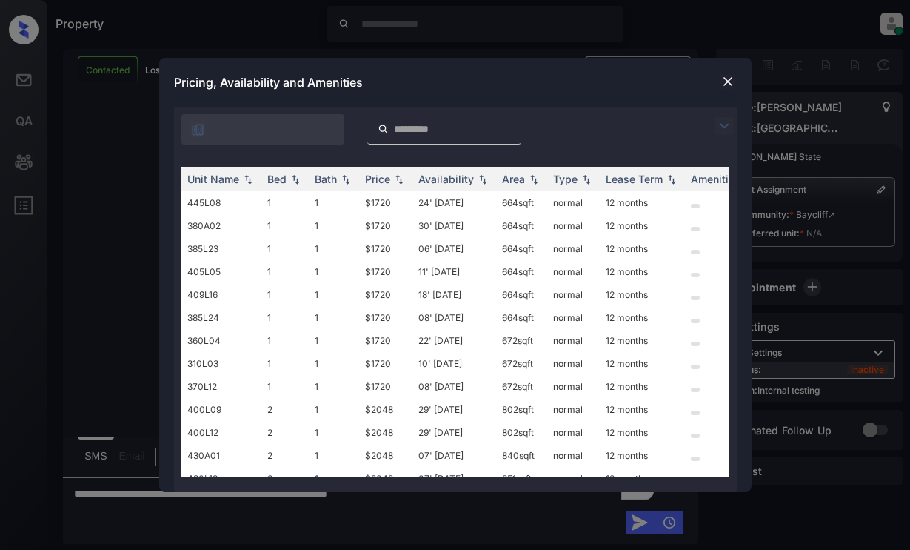
click at [726, 127] on img at bounding box center [724, 126] width 18 height 18
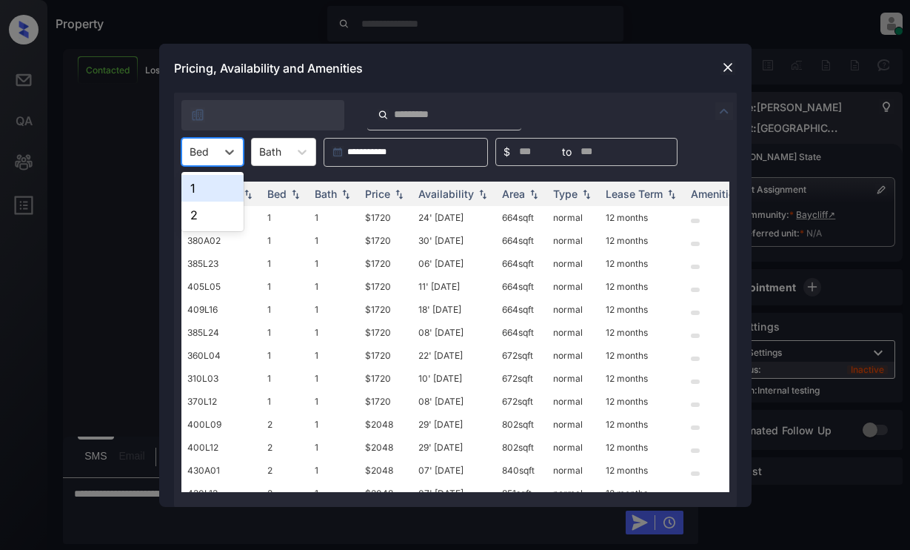
click at [198, 149] on div at bounding box center [199, 152] width 19 height 16
click at [191, 218] on div "2" at bounding box center [212, 214] width 62 height 27
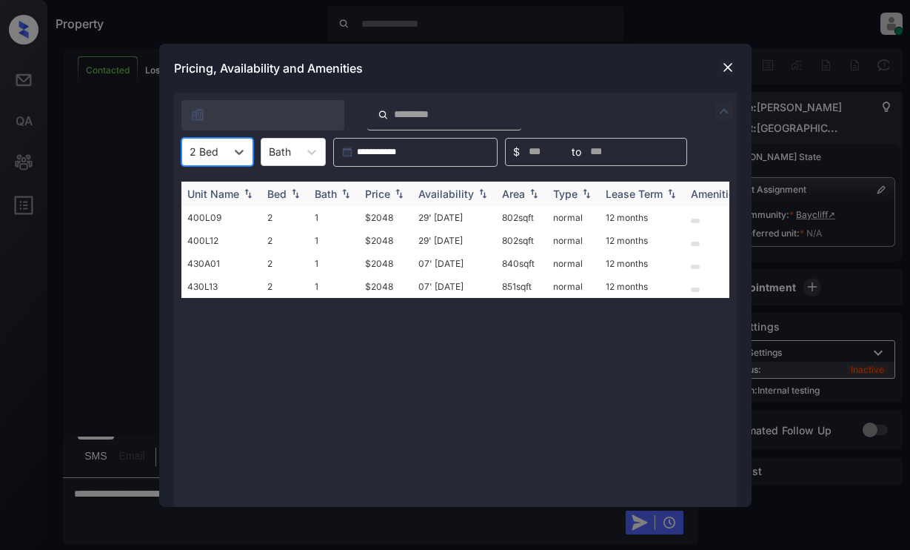
click at [373, 192] on div "Price" at bounding box center [377, 193] width 25 height 13
click at [381, 208] on td "$2048" at bounding box center [385, 217] width 53 height 23
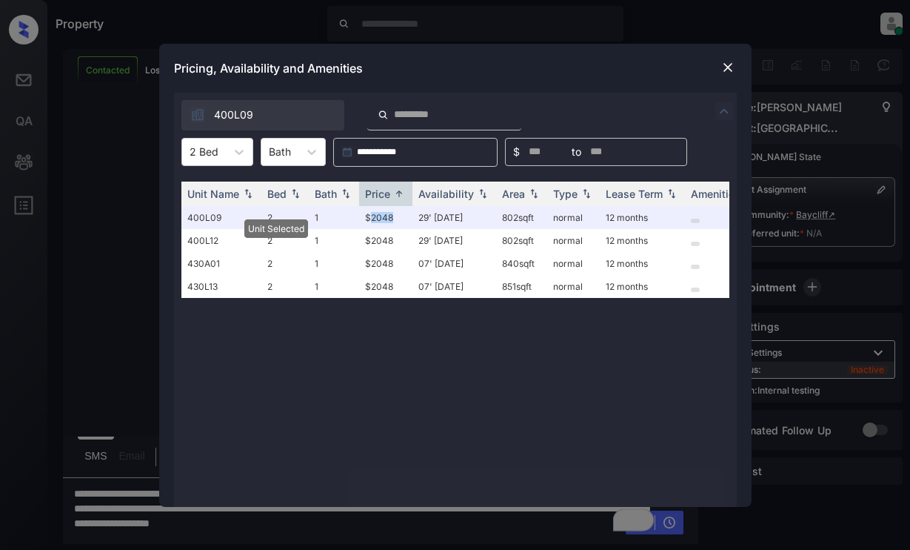
click at [732, 64] on img at bounding box center [728, 67] width 15 height 15
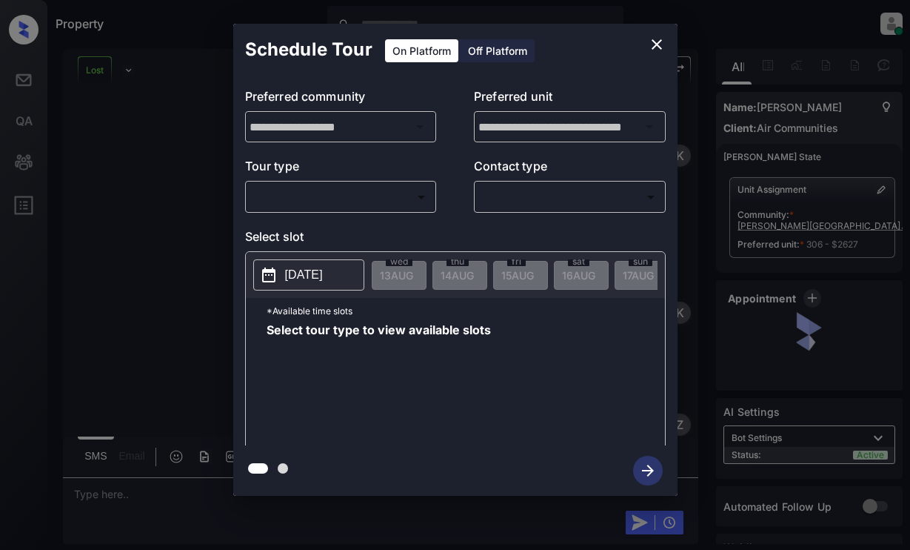
scroll to position [4811, 0]
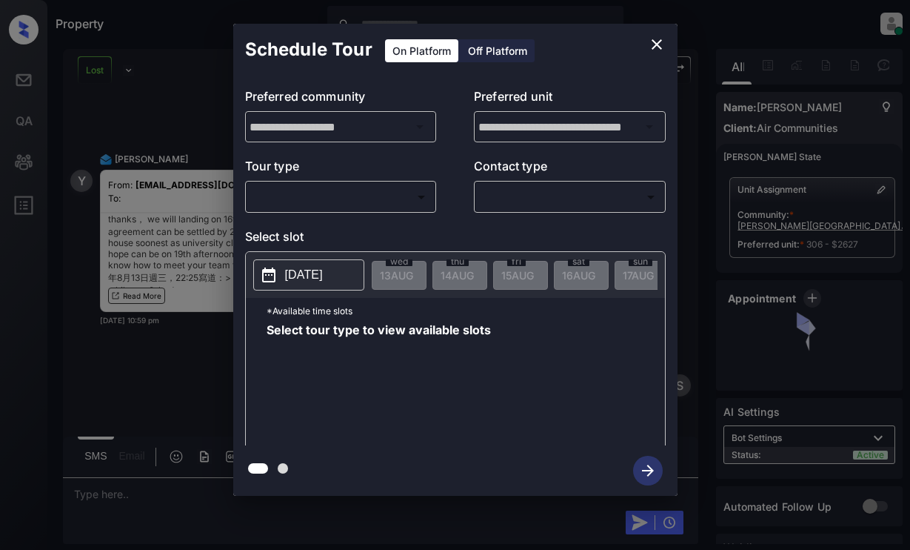
click at [375, 197] on body "Property [PERSON_NAME] Online Set yourself offline Set yourself on break Profil…" at bounding box center [455, 275] width 910 height 550
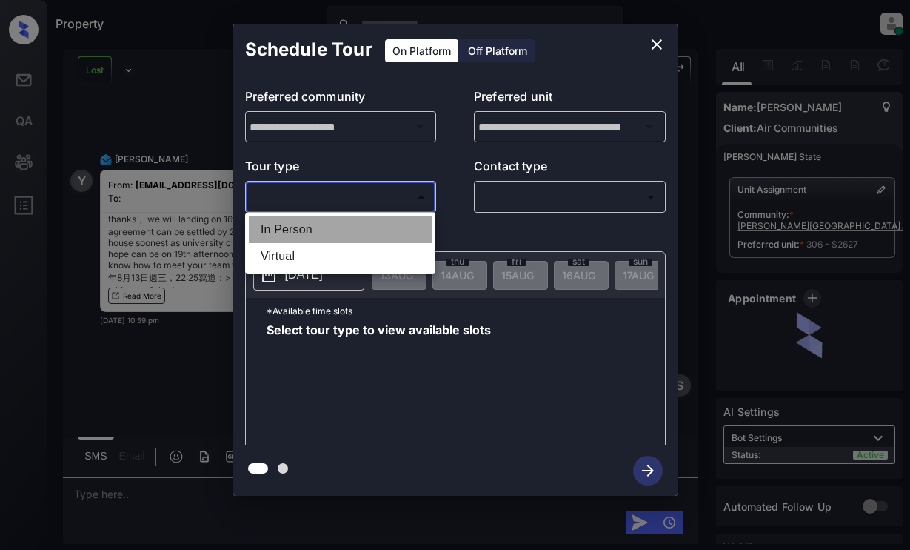
click at [376, 228] on li "In Person" at bounding box center [340, 229] width 183 height 27
type input "********"
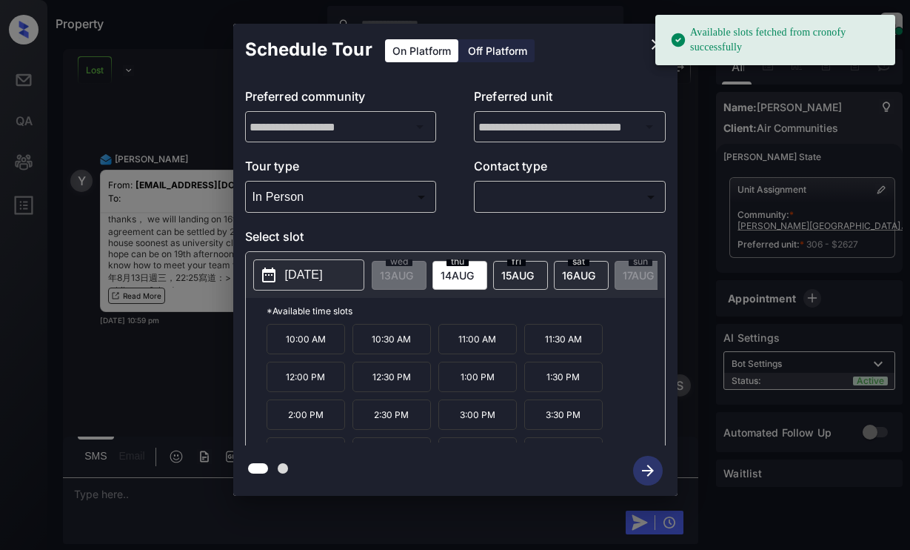
click at [323, 278] on p "[DATE]" at bounding box center [304, 275] width 38 height 18
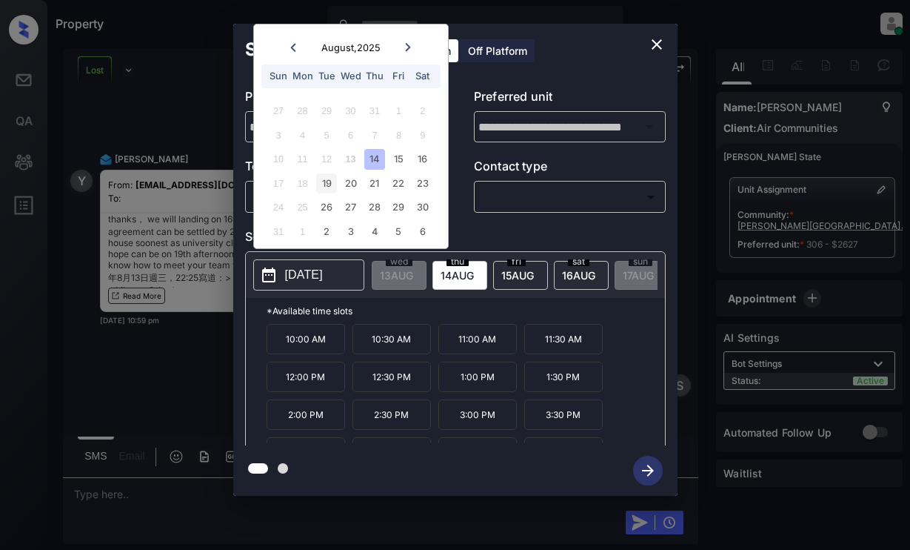
click at [321, 185] on div "19" at bounding box center [326, 183] width 20 height 20
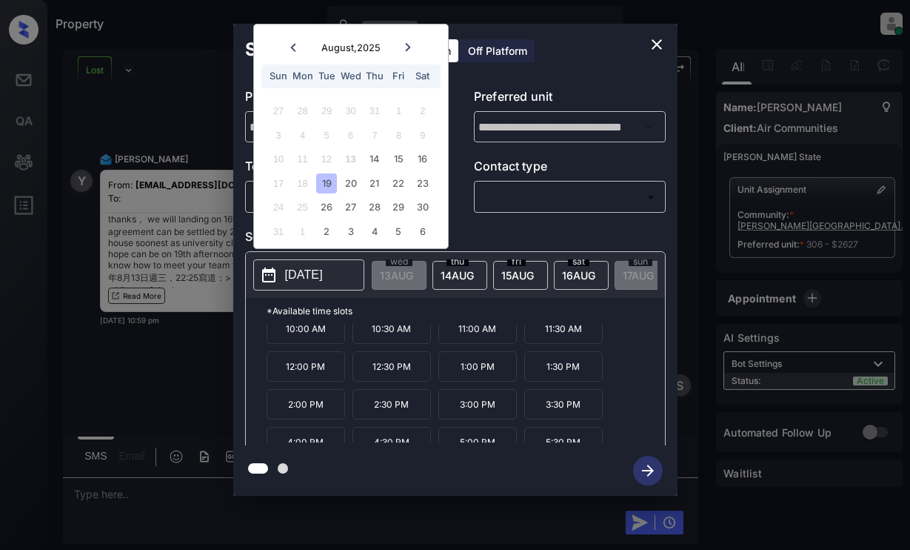
scroll to position [25, 0]
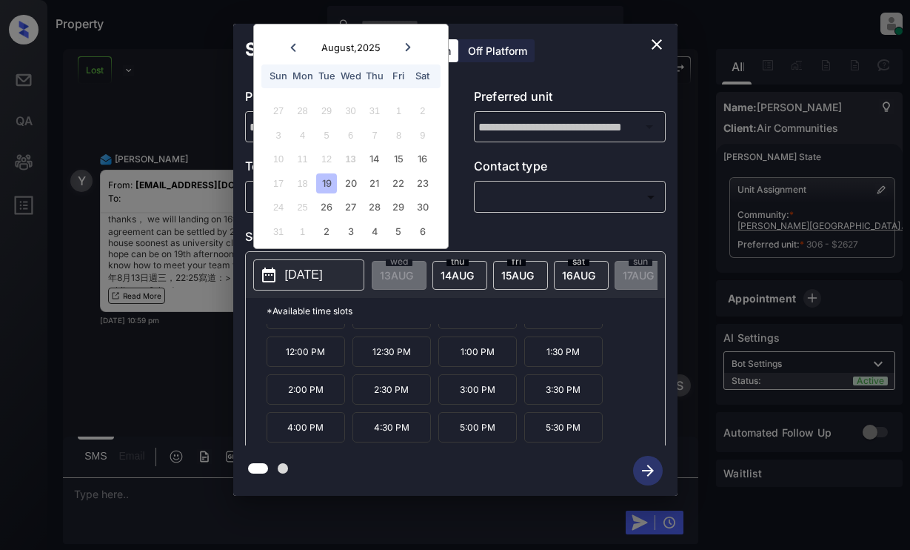
click at [664, 38] on icon "close" at bounding box center [657, 45] width 18 height 18
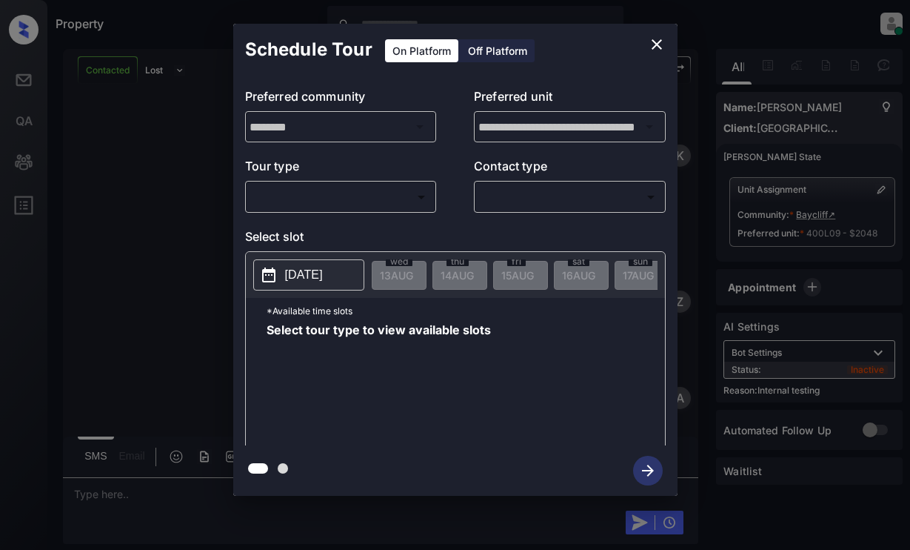
scroll to position [1407, 0]
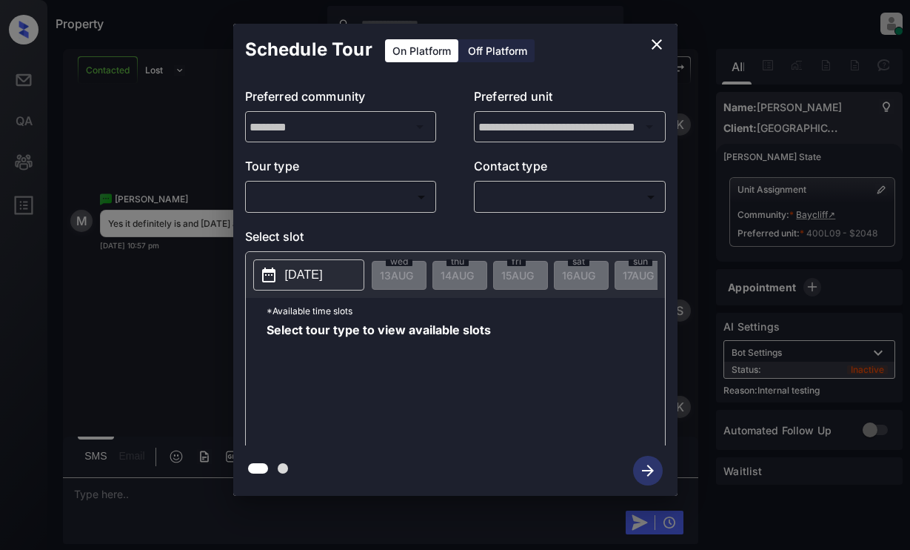
click at [317, 193] on body "Property Dominic Ceralde Online Set yourself offline Set yourself on break Prof…" at bounding box center [455, 275] width 910 height 550
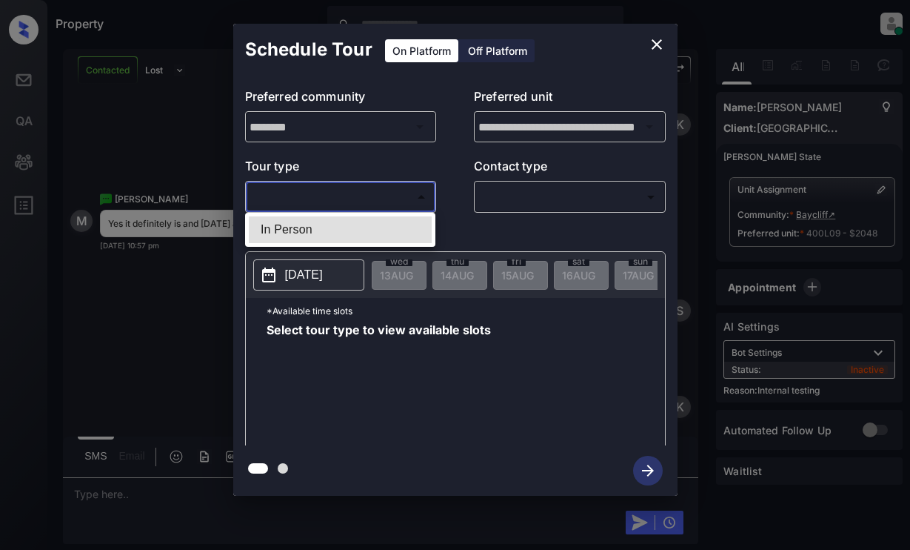
click at [324, 232] on li "In Person" at bounding box center [340, 229] width 183 height 27
type input "********"
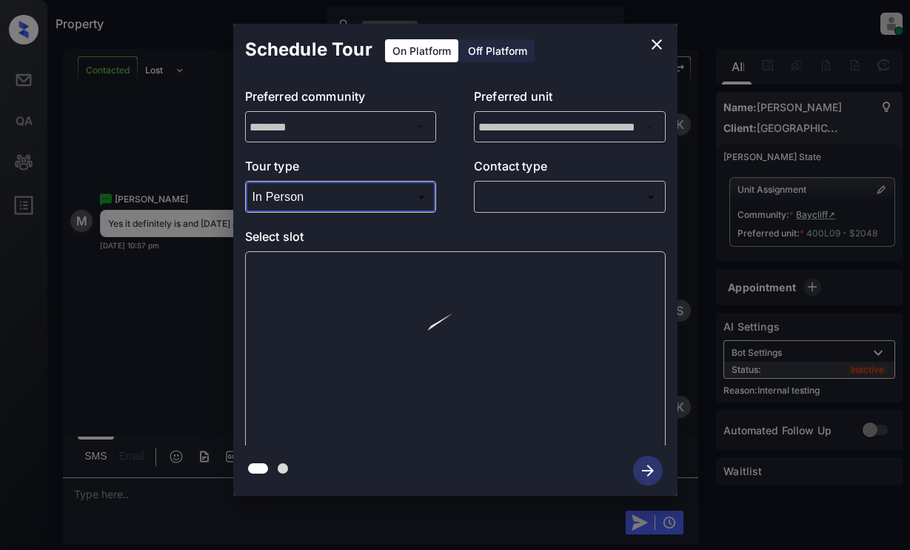
click at [538, 205] on body "Property Dominic Ceralde Online Set yourself offline Set yourself on break Prof…" at bounding box center [455, 275] width 910 height 550
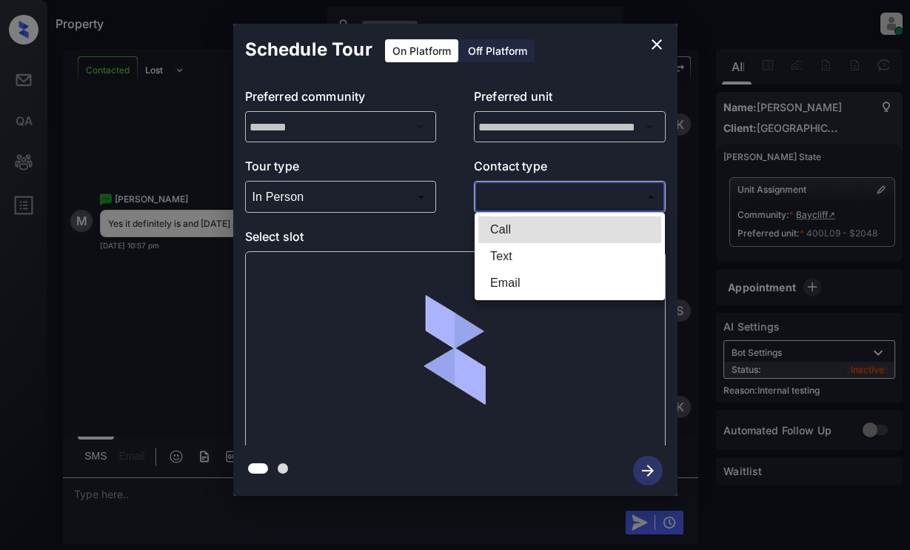
click at [527, 253] on li "Text" at bounding box center [569, 256] width 183 height 27
type input "****"
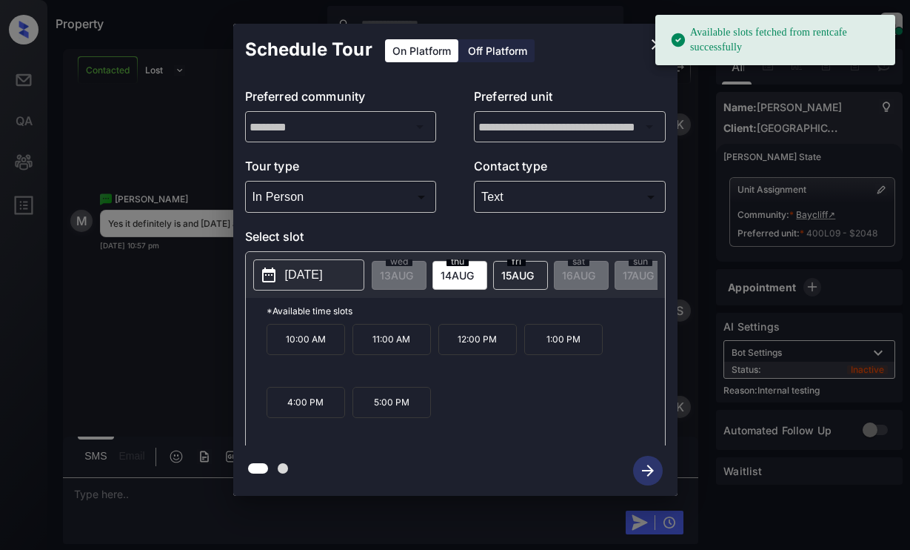
click at [474, 354] on p "12:00 PM" at bounding box center [477, 339] width 79 height 31
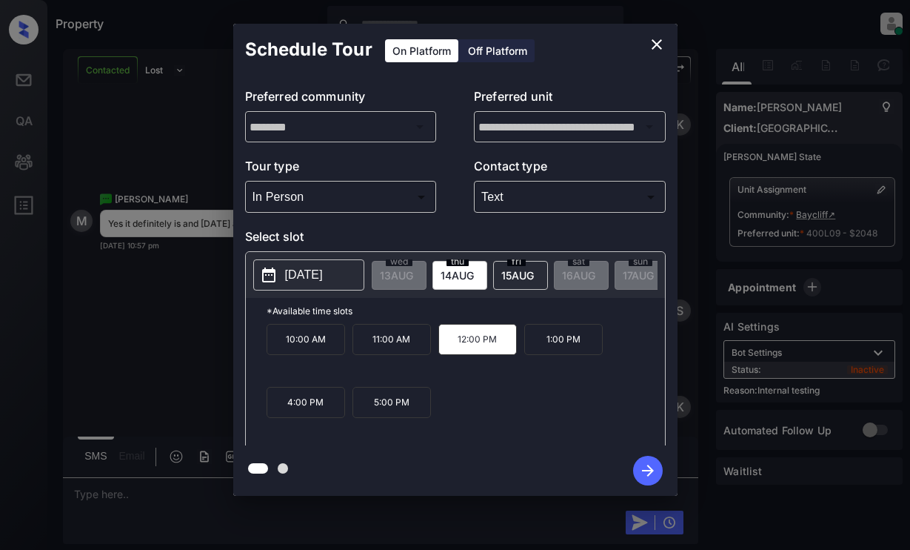
click at [650, 471] on icon "button" at bounding box center [648, 470] width 12 height 12
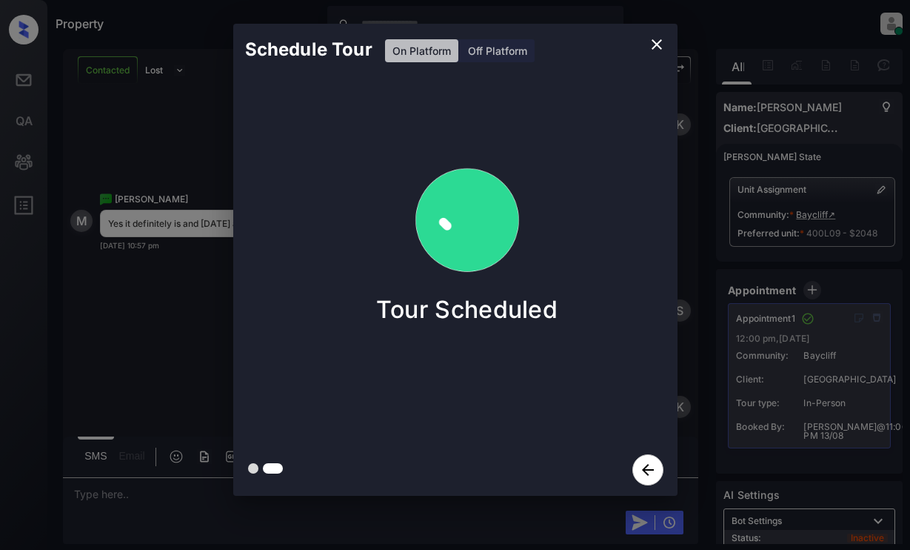
click at [148, 264] on div "Schedule Tour On Platform Off Platform Tour Scheduled" at bounding box center [455, 259] width 910 height 519
